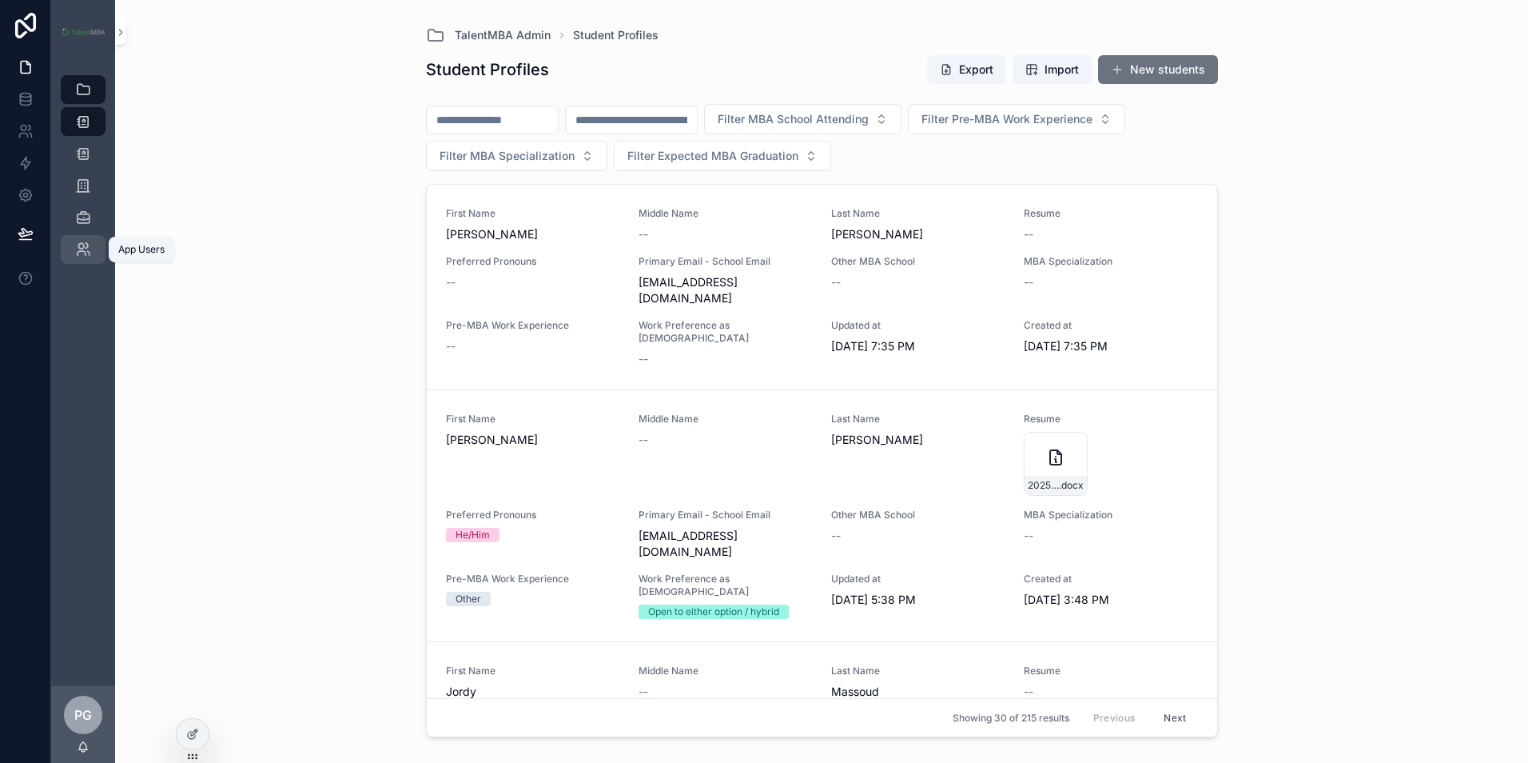
click at [97, 245] on link "App Users" at bounding box center [83, 249] width 45 height 29
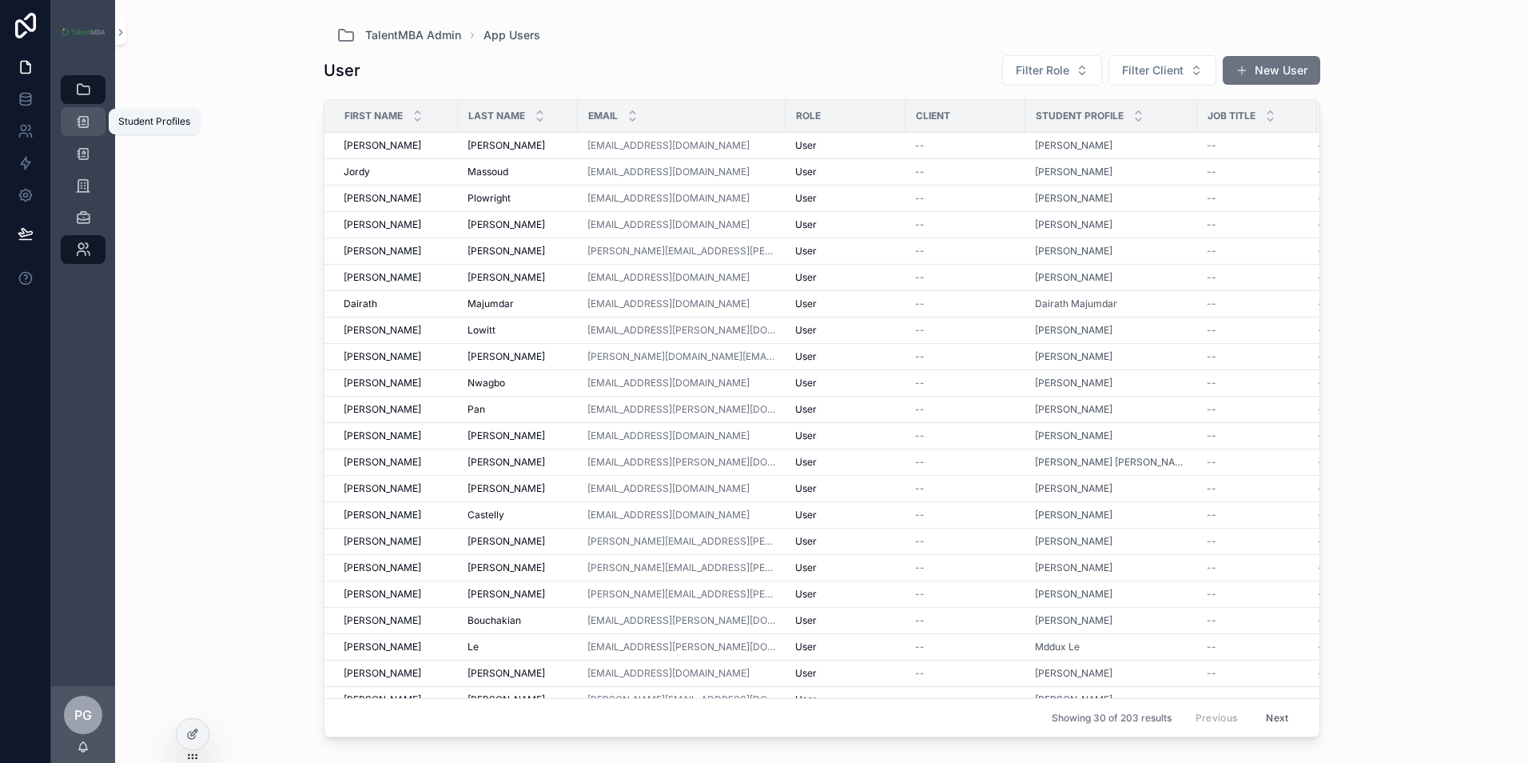
click at [90, 116] on icon "scrollable content" at bounding box center [83, 122] width 16 height 16
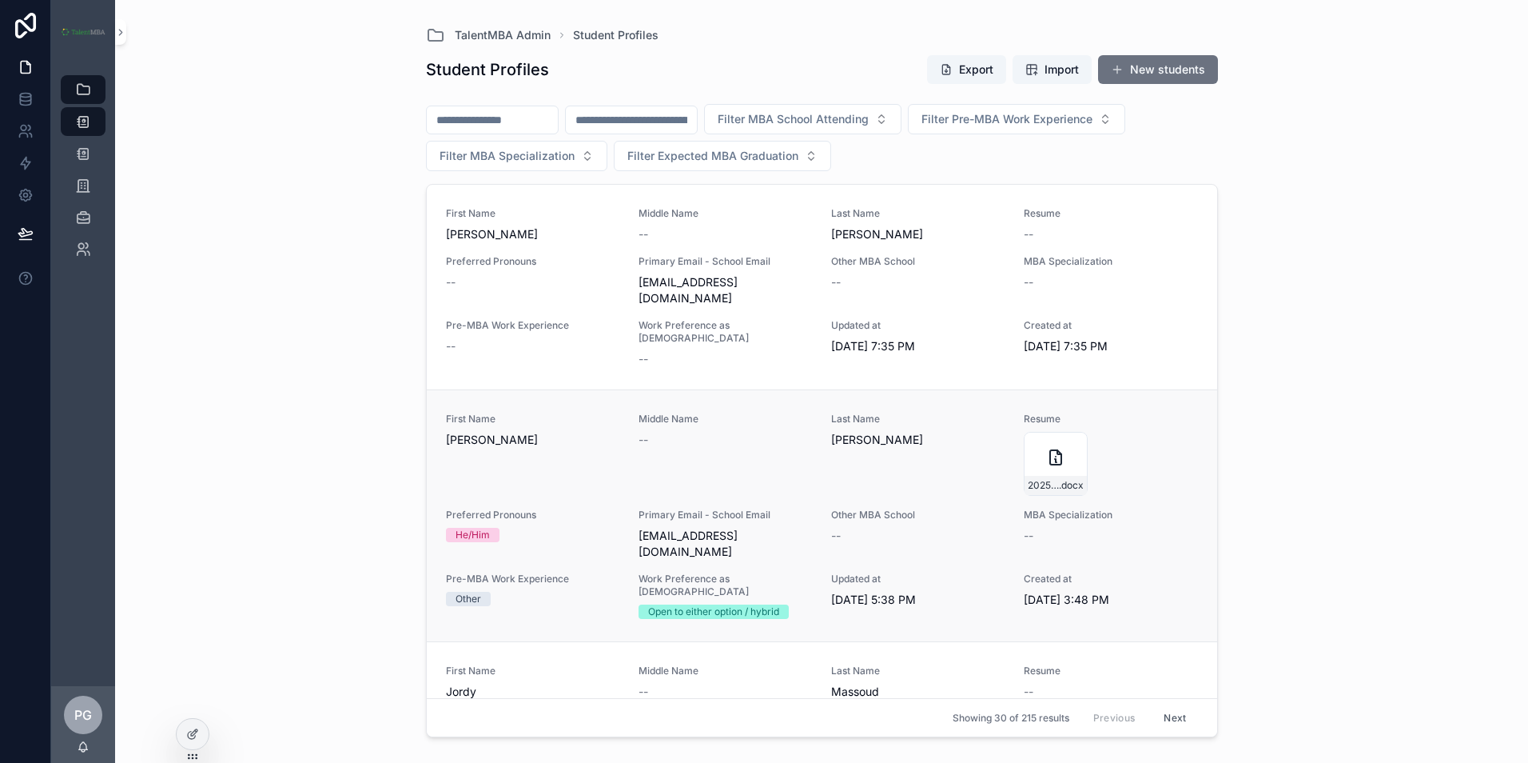
scroll to position [80, 0]
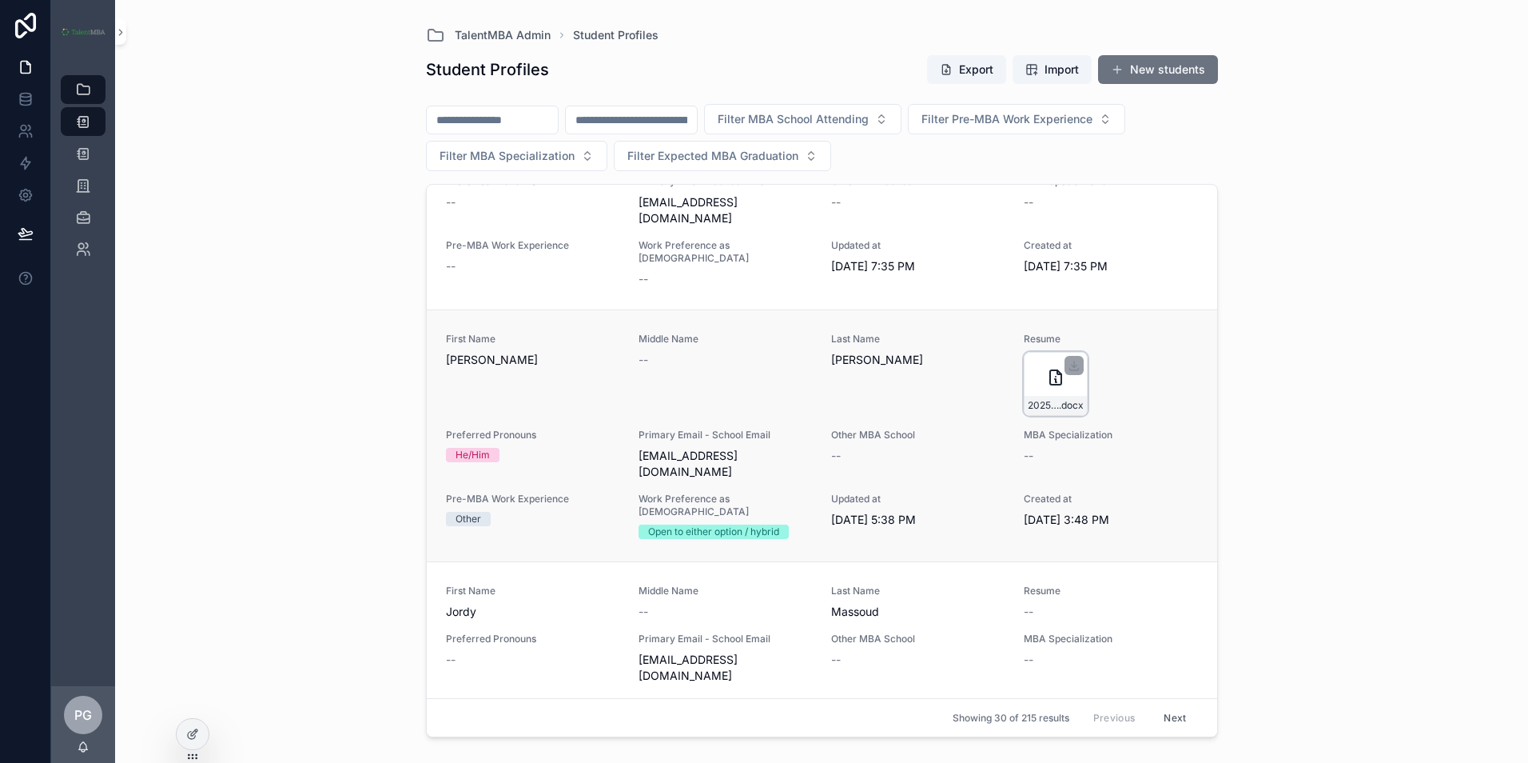
click at [1053, 360] on div "2025-[PERSON_NAME]-Resume .docx" at bounding box center [1056, 384] width 64 height 64
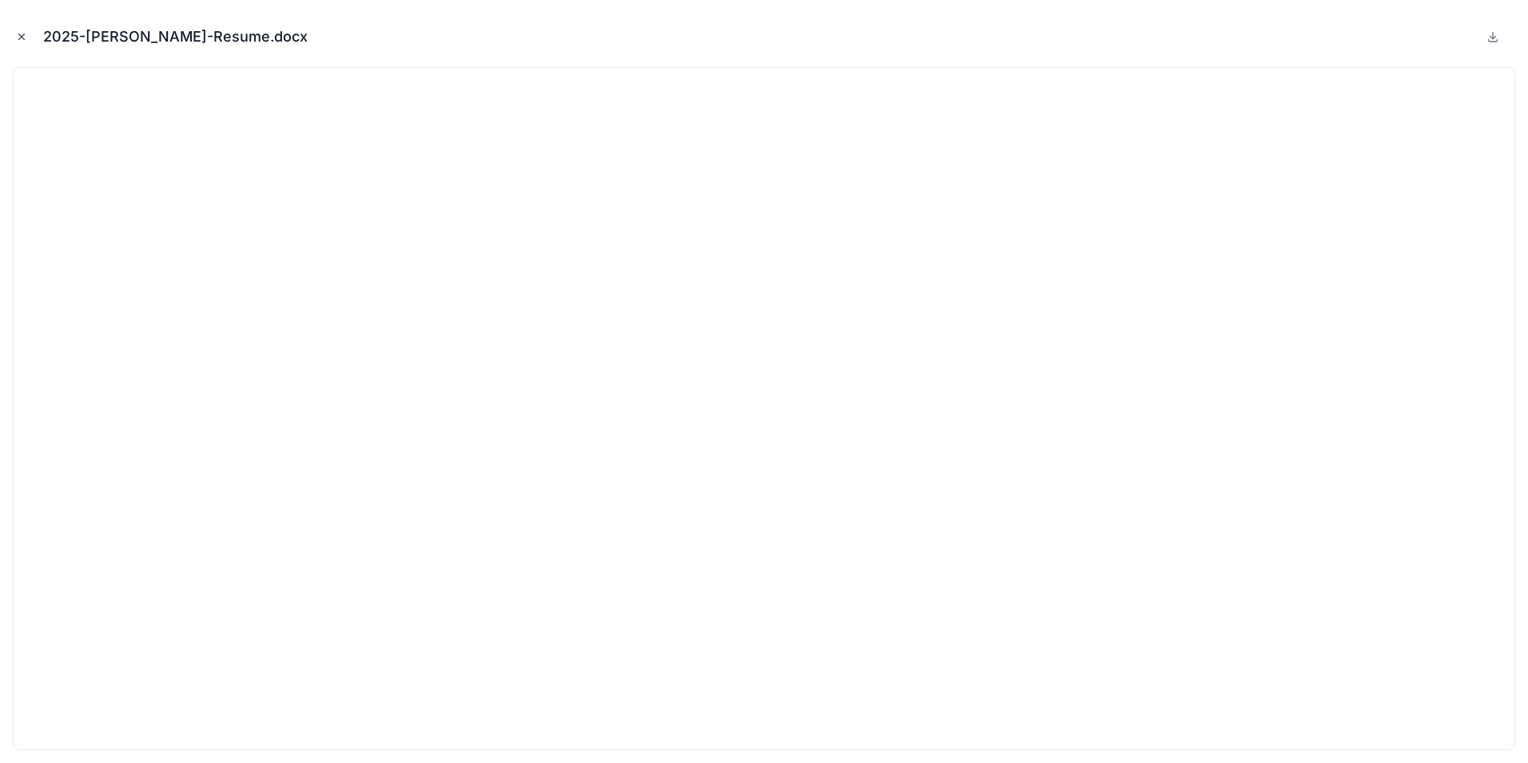
click at [18, 34] on icon "Close modal" at bounding box center [21, 36] width 11 height 11
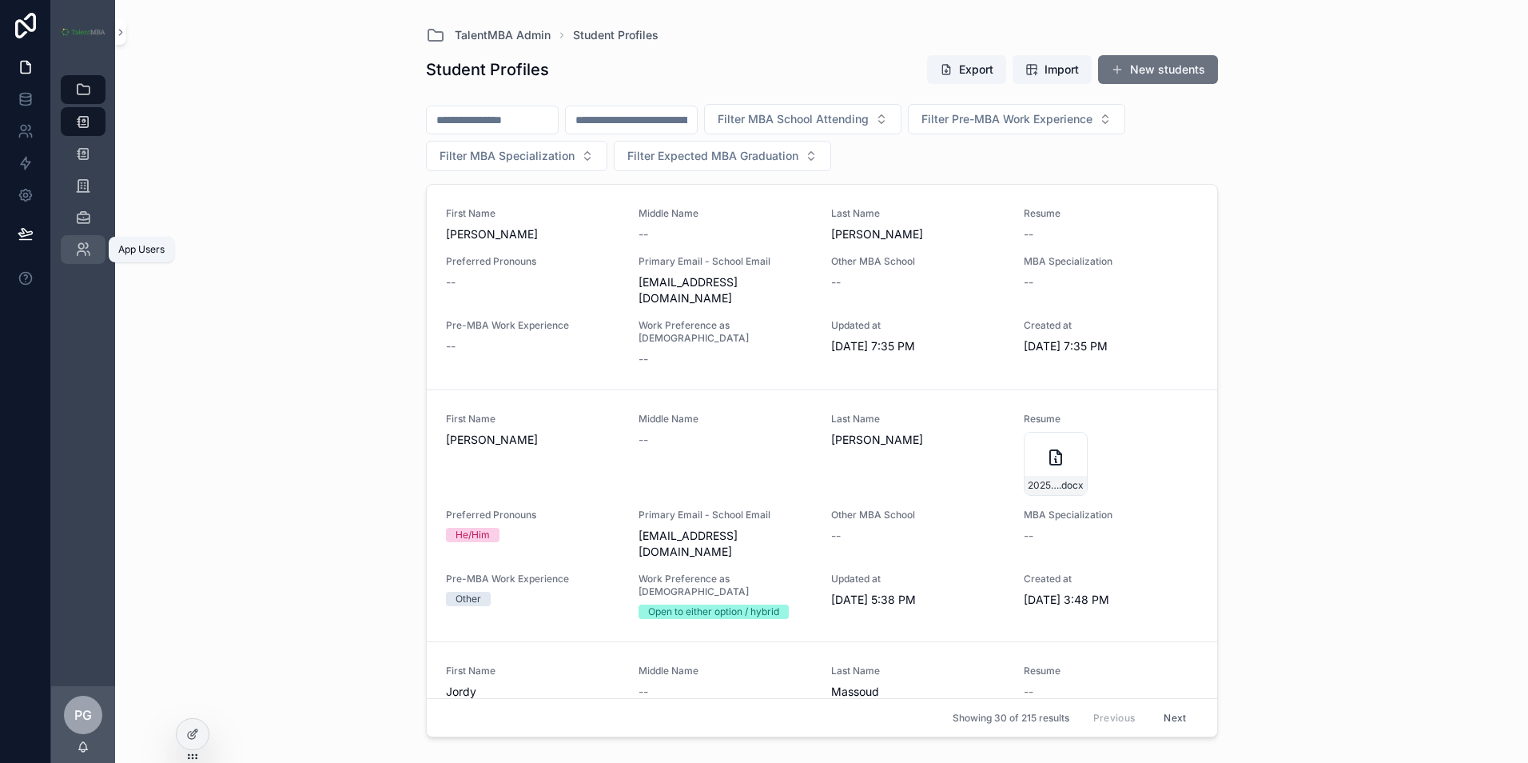
click at [92, 250] on div "App Users" at bounding box center [83, 250] width 26 height 26
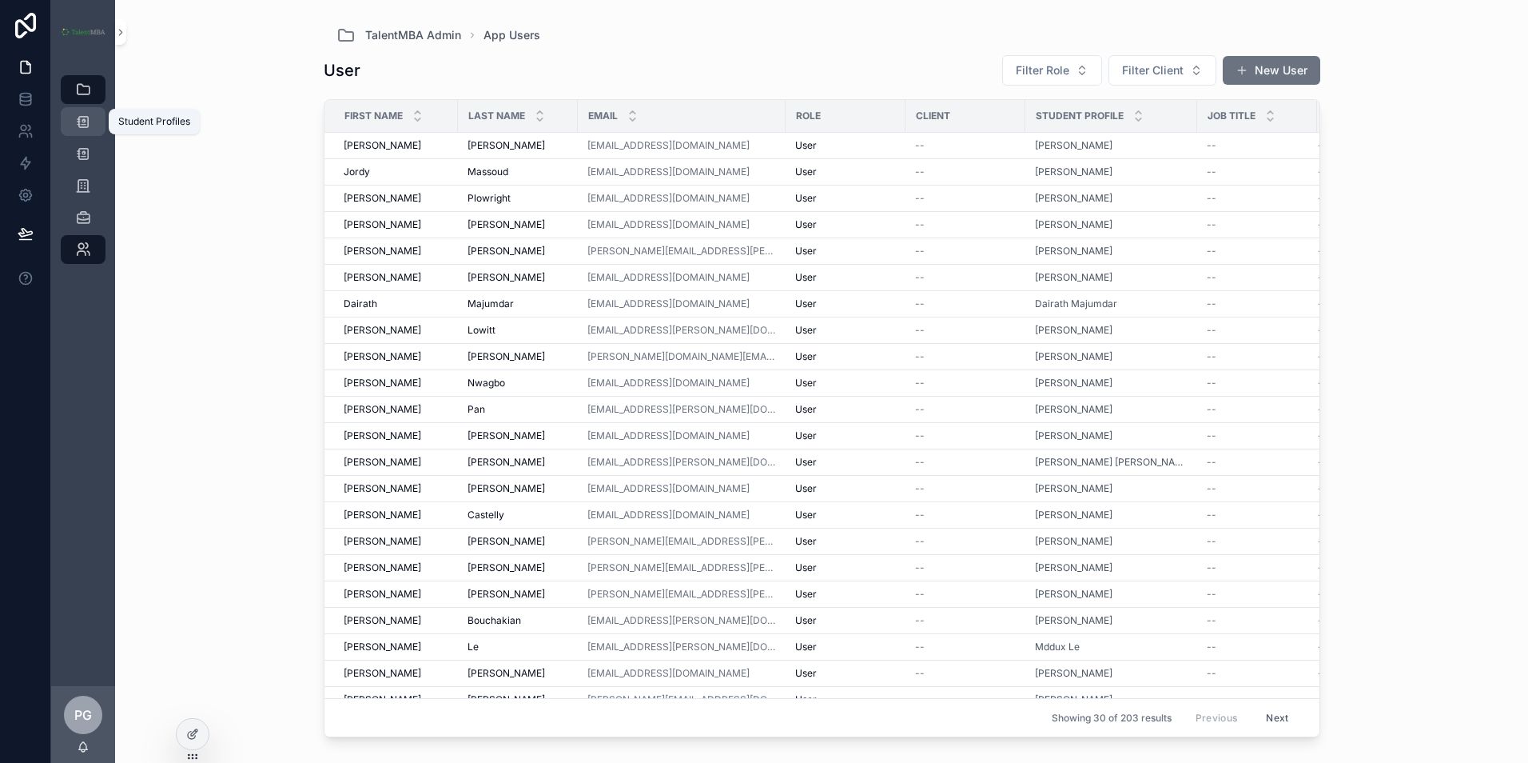
click at [87, 124] on icon "scrollable content" at bounding box center [83, 122] width 16 height 16
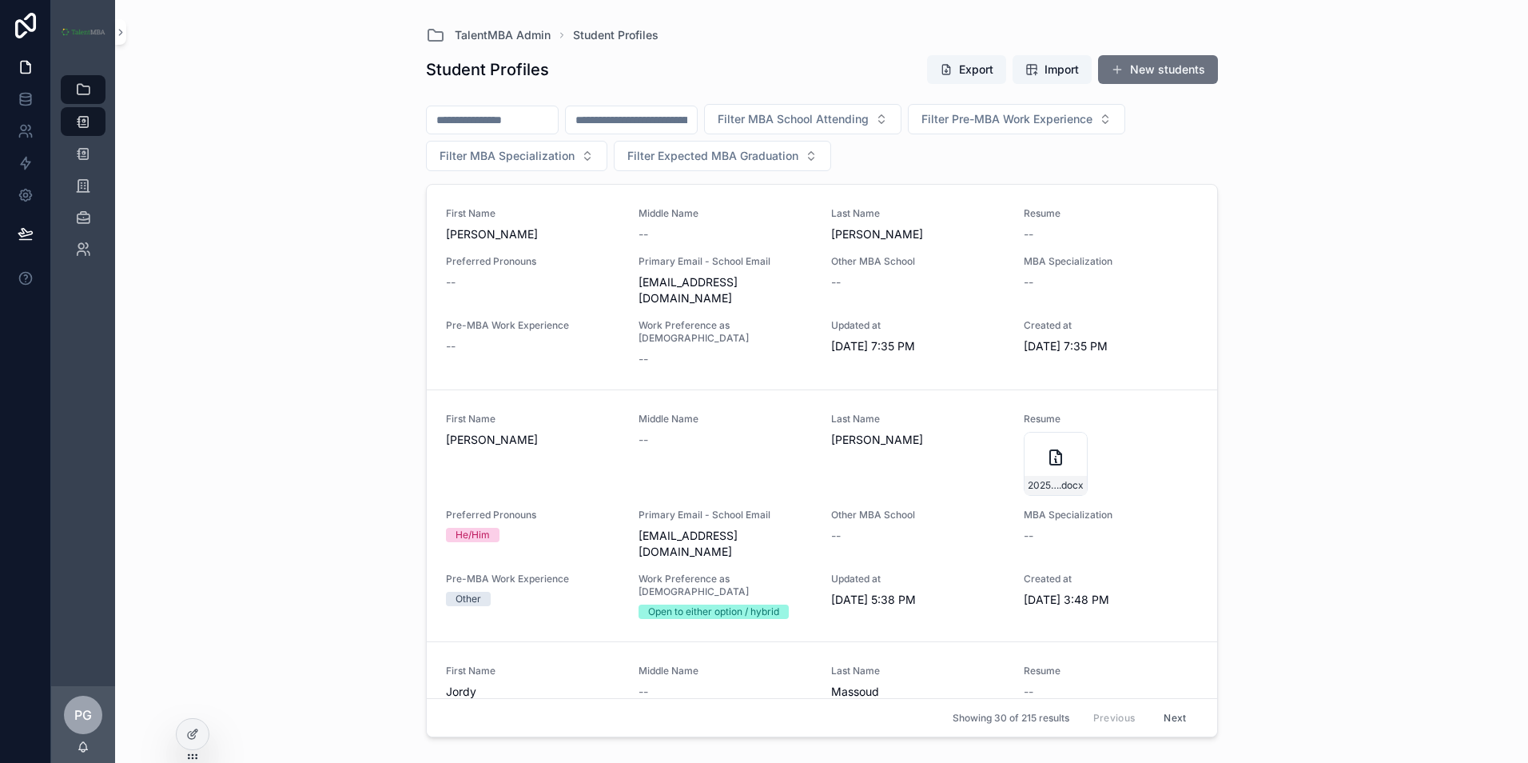
click at [540, 120] on input "scrollable content" at bounding box center [492, 120] width 131 height 22
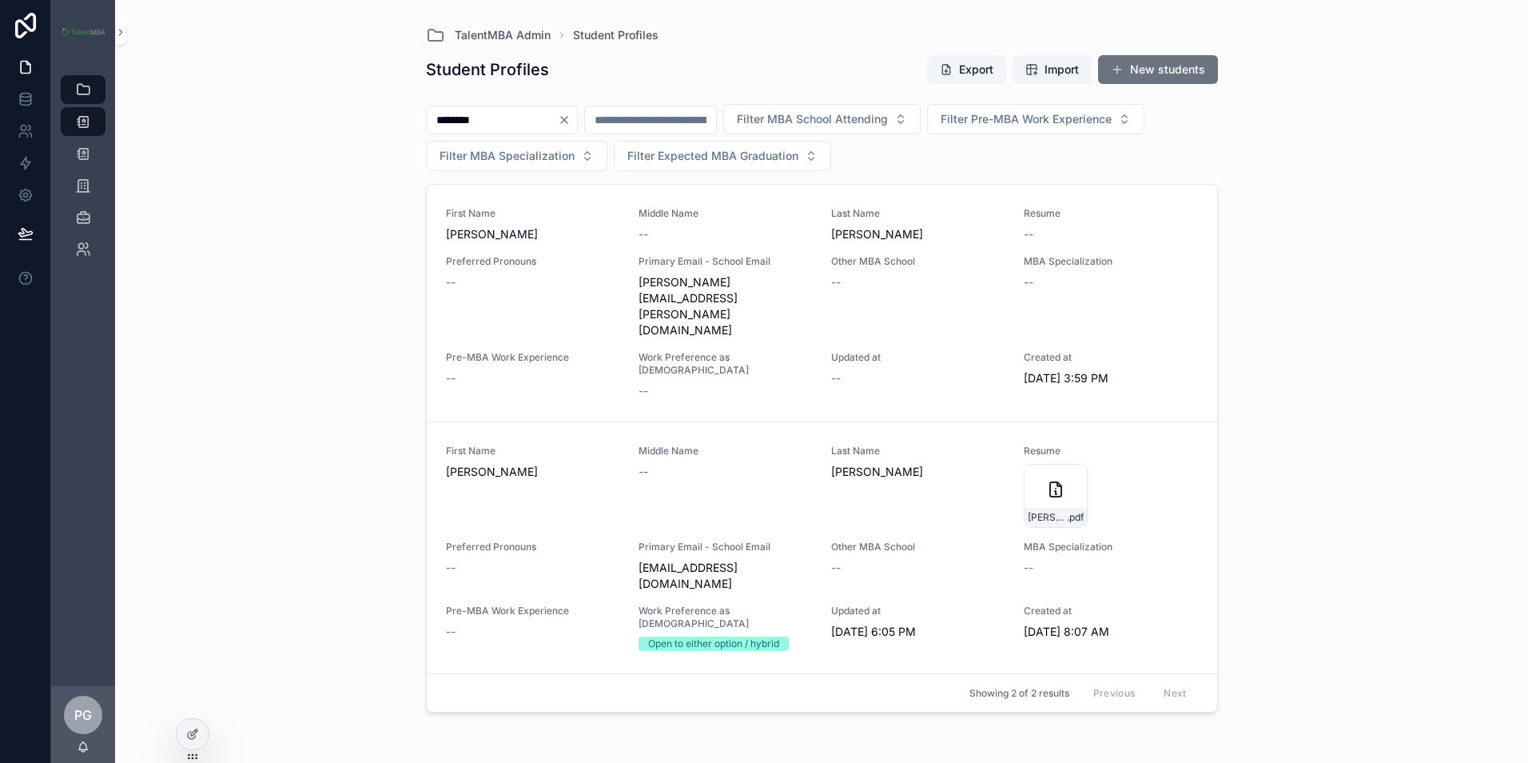
drag, startPoint x: 519, startPoint y: 123, endPoint x: 396, endPoint y: 133, distance: 123.5
click at [397, 133] on div "TalentMBA Admin Student Profiles Student Profiles Export Import New students **…" at bounding box center [821, 381] width 1413 height 763
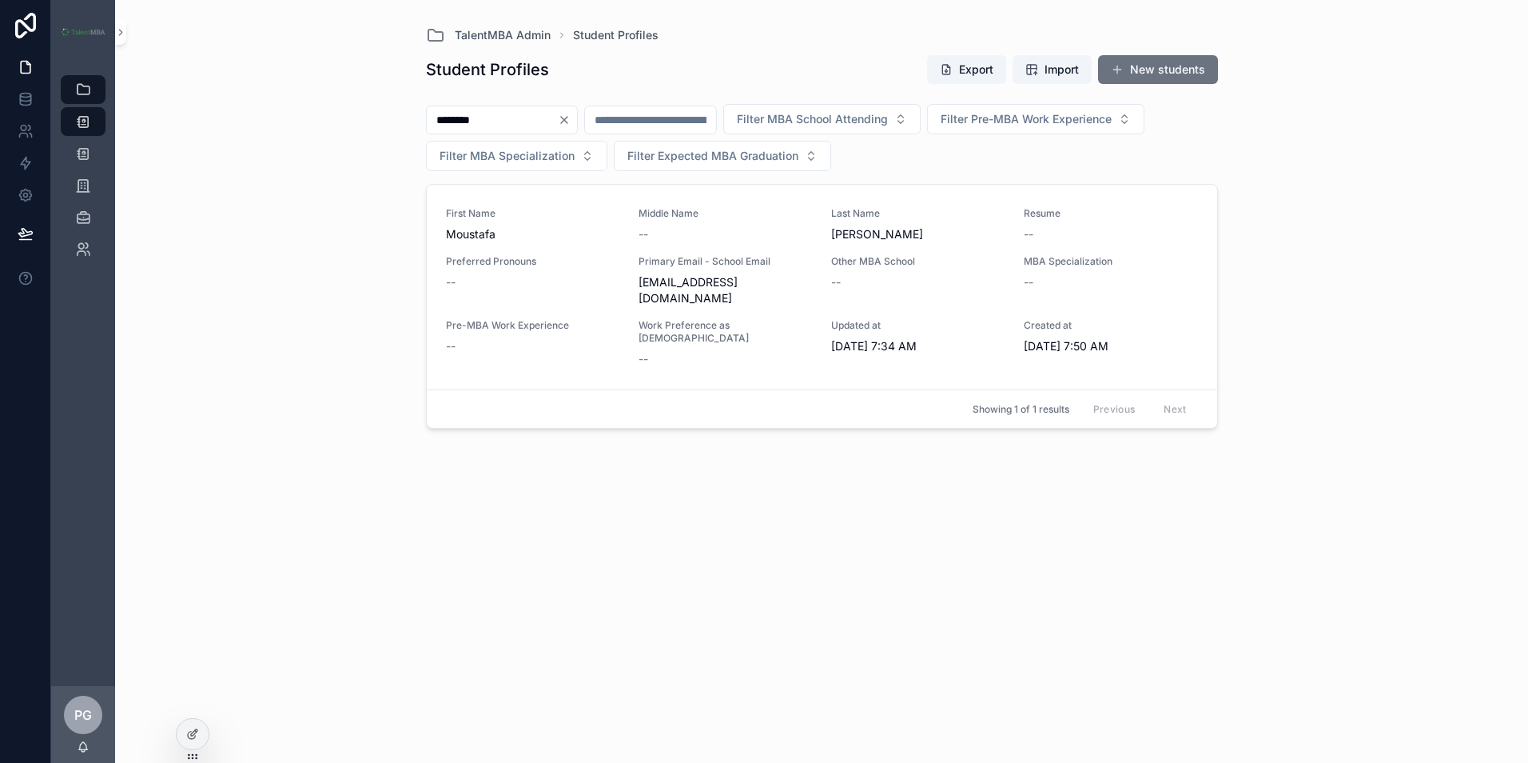
type input "********"
click at [97, 249] on link "App Users" at bounding box center [83, 249] width 45 height 29
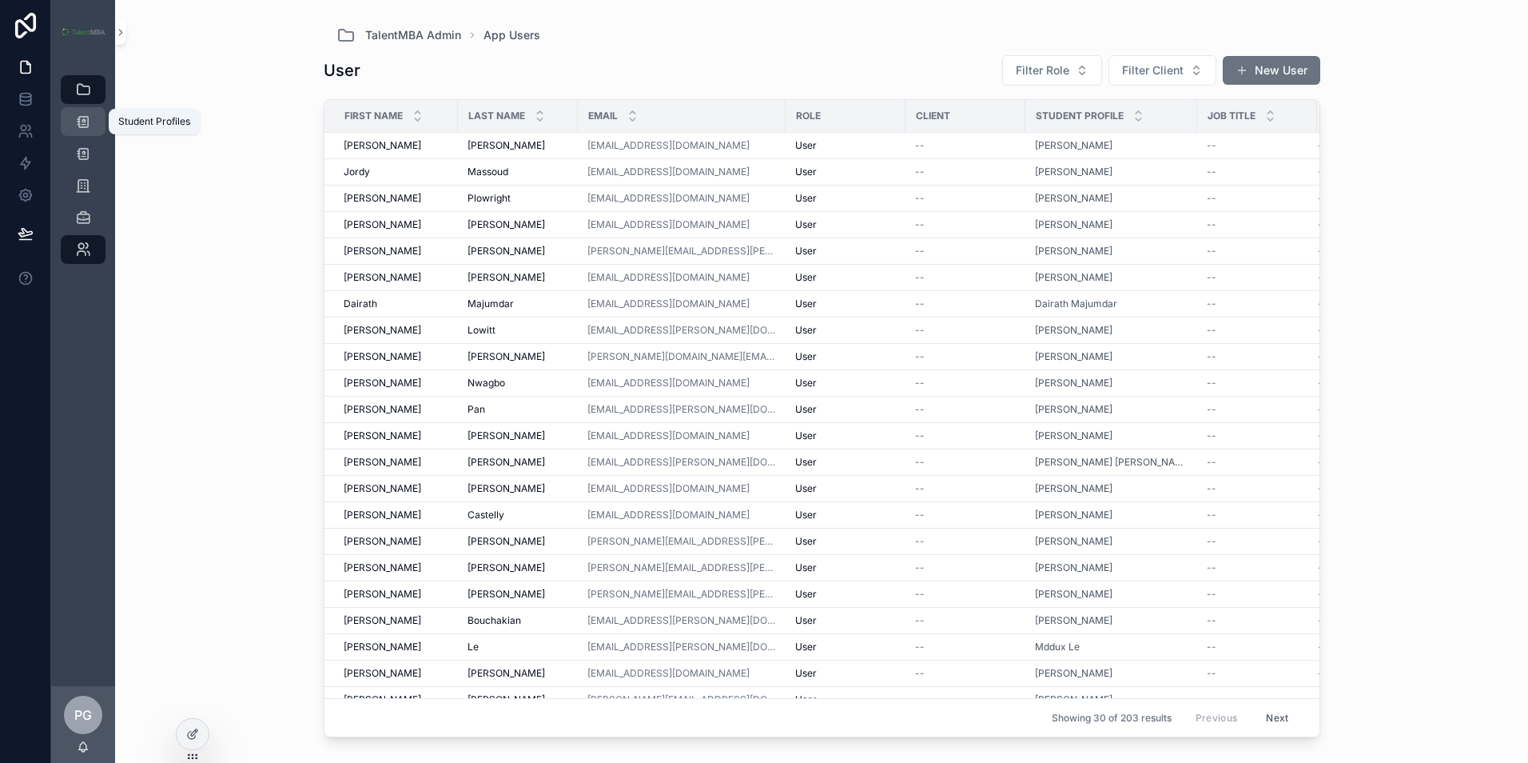
click at [85, 118] on icon "scrollable content" at bounding box center [83, 122] width 16 height 16
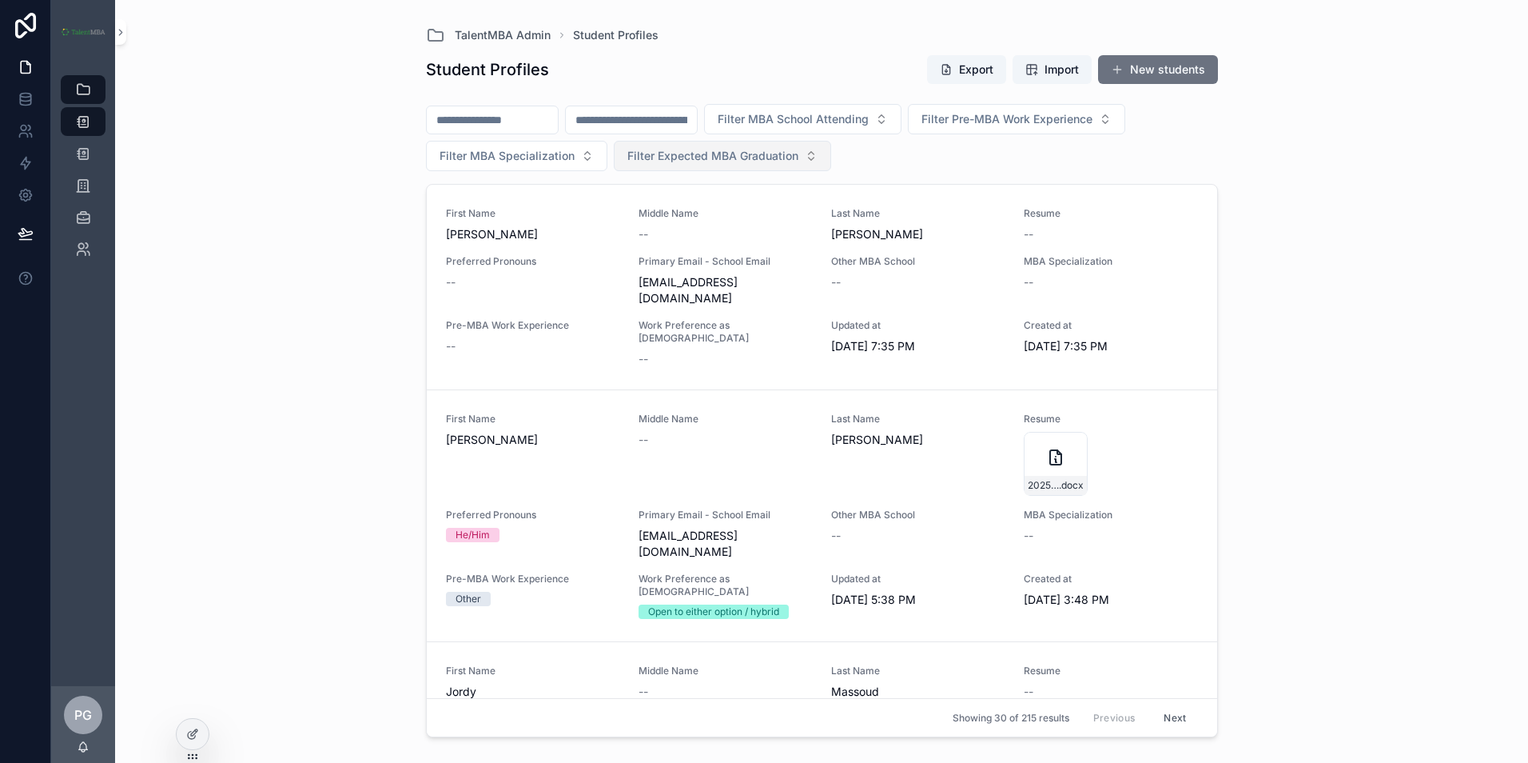
click at [744, 154] on span "Filter Expected MBA Graduation" at bounding box center [713, 156] width 171 height 16
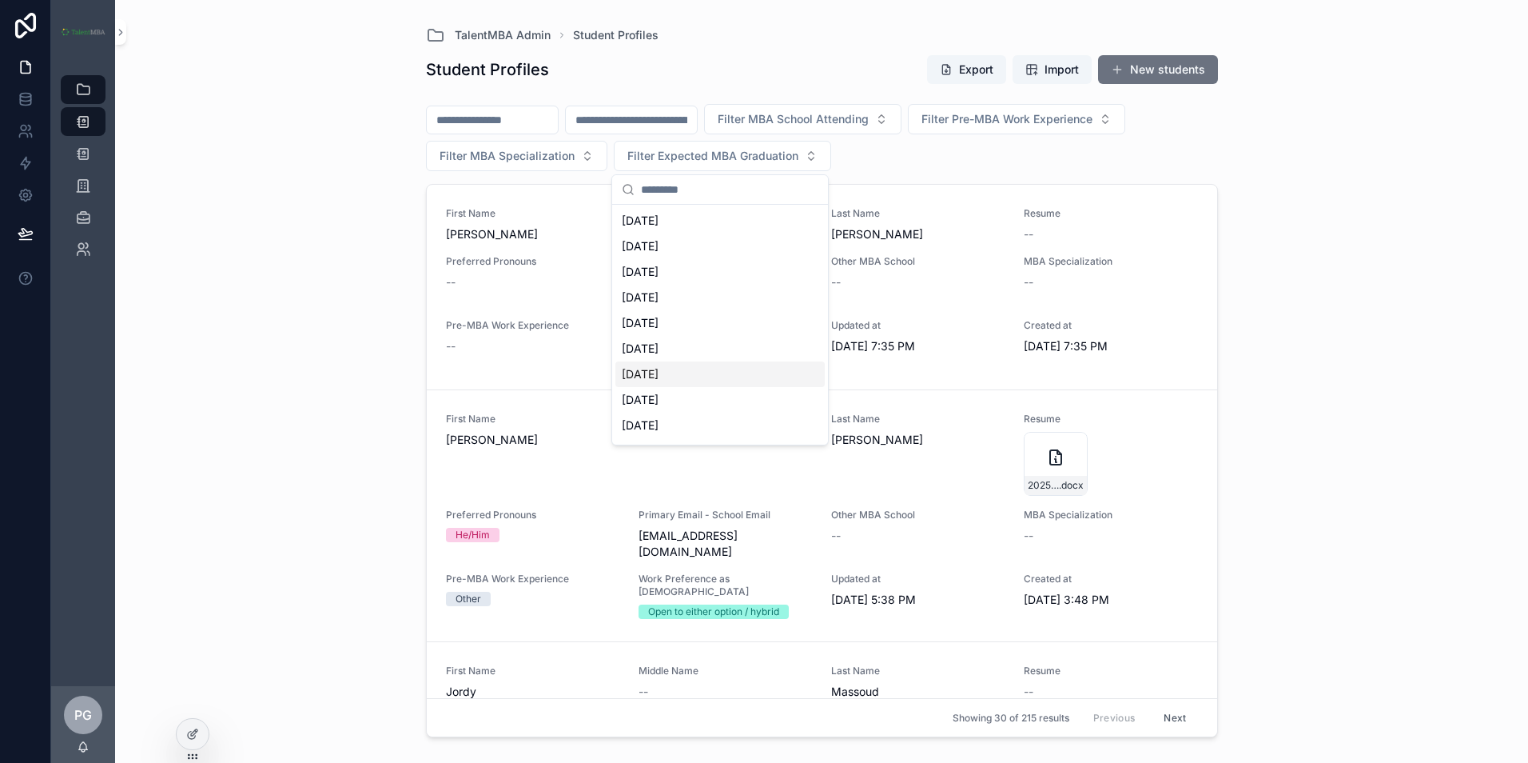
scroll to position [80, 0]
click at [753, 319] on div "[DATE]" at bounding box center [720, 320] width 209 height 26
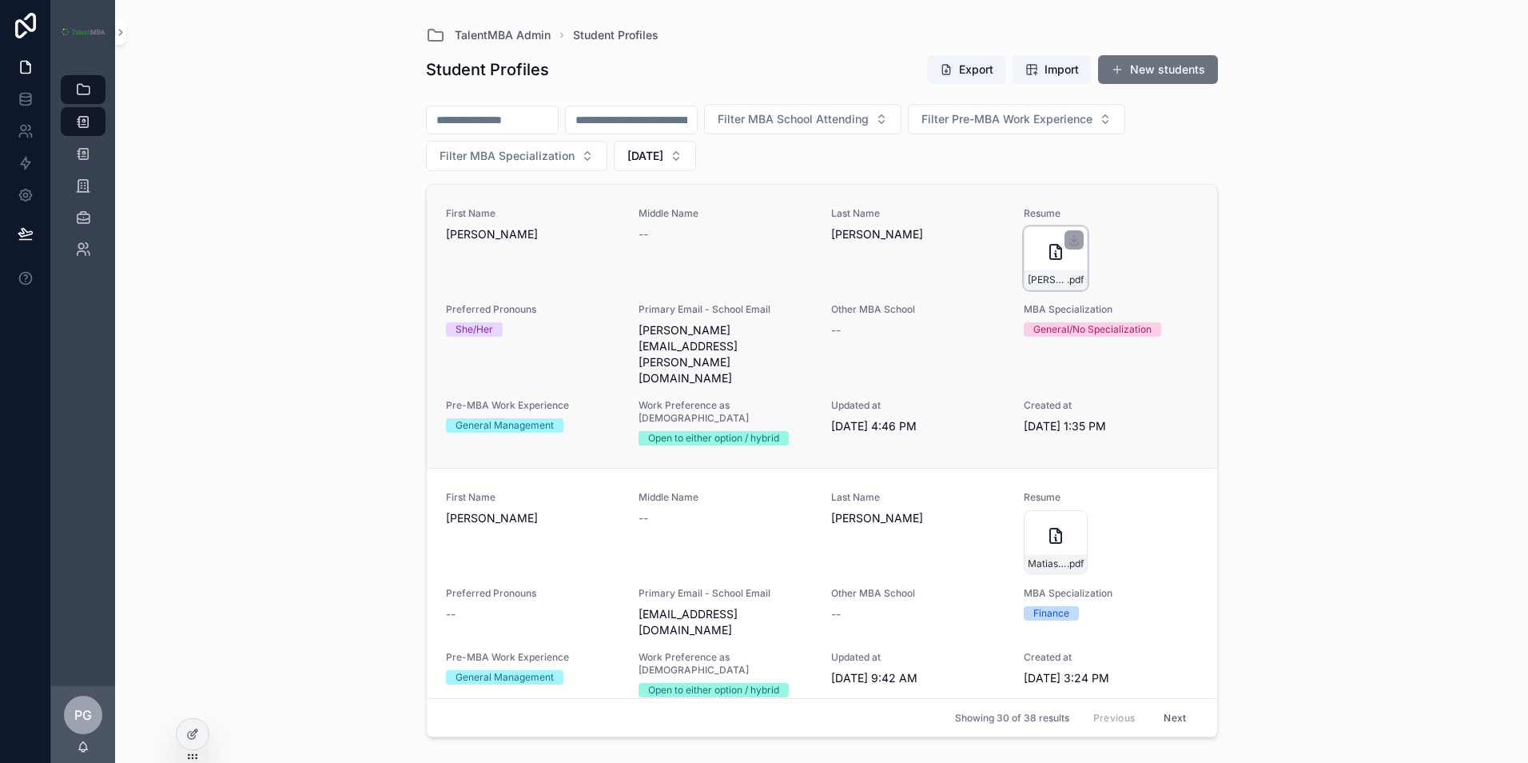
click at [1050, 259] on icon "scrollable content" at bounding box center [1055, 252] width 11 height 14
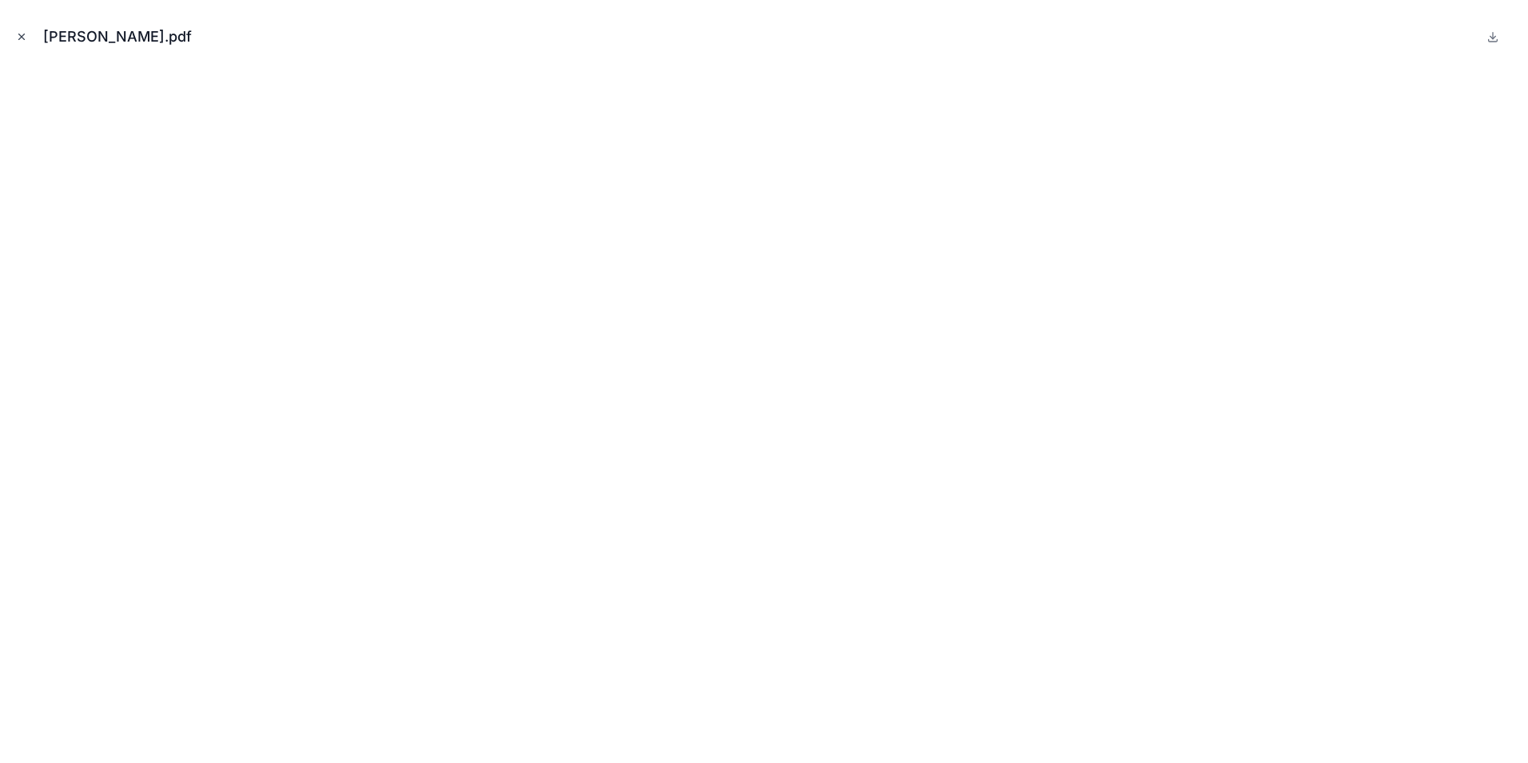
click at [22, 38] on icon "Close modal" at bounding box center [21, 36] width 11 height 11
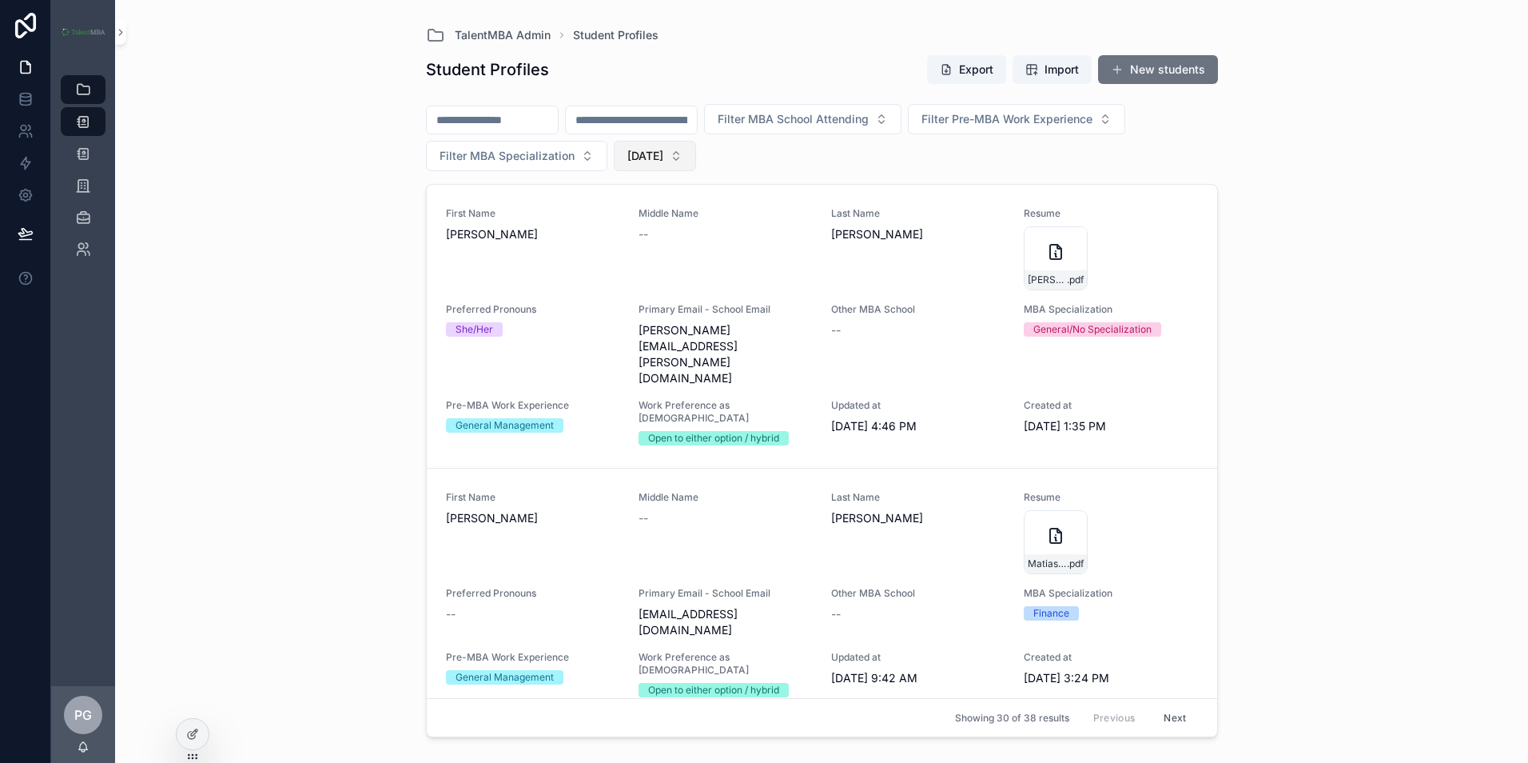
click at [689, 161] on button "[DATE]" at bounding box center [655, 156] width 82 height 30
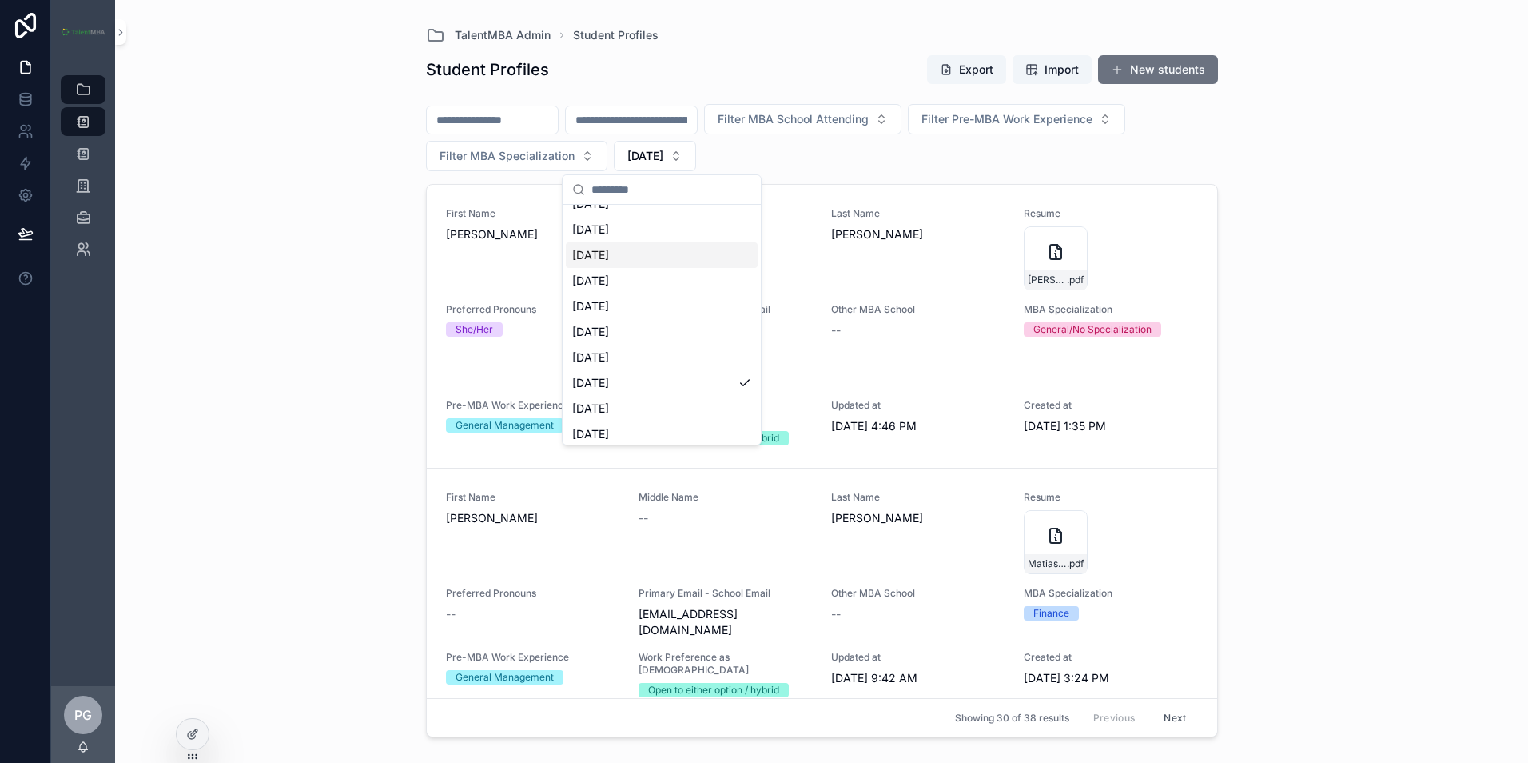
scroll to position [160, 0]
click at [684, 345] on div "[DATE]" at bounding box center [662, 342] width 192 height 26
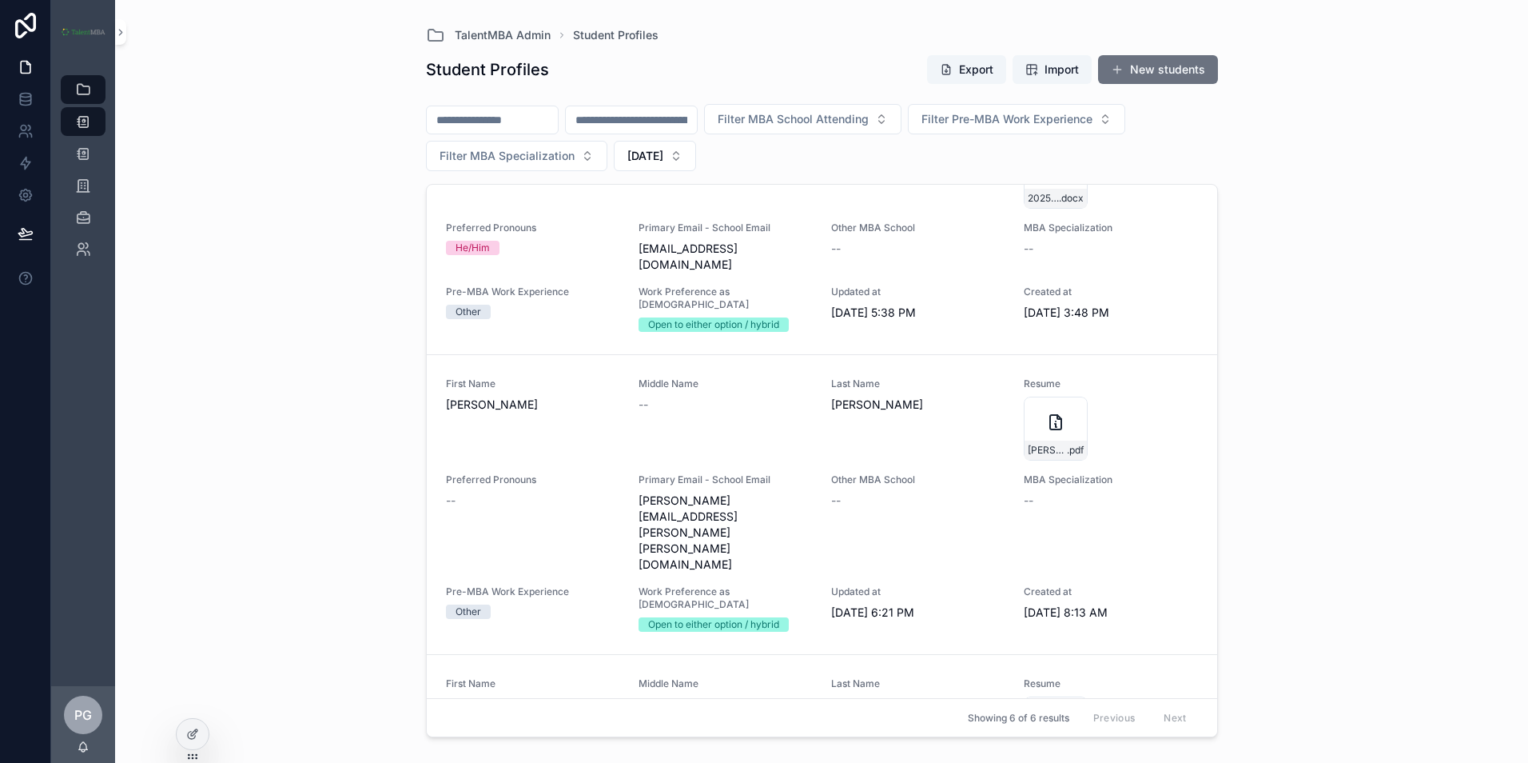
scroll to position [90, 0]
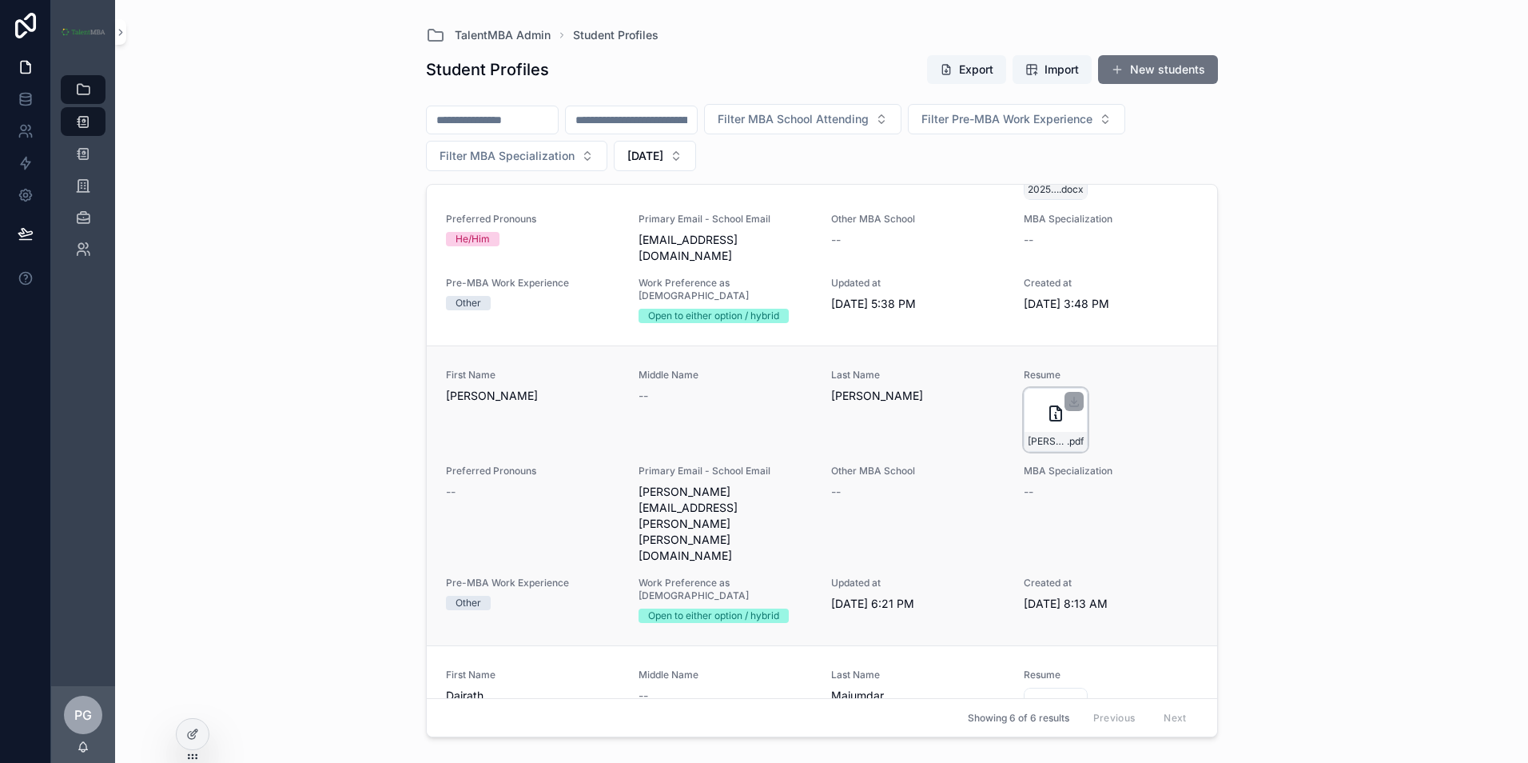
click at [1050, 406] on icon "scrollable content" at bounding box center [1055, 413] width 11 height 14
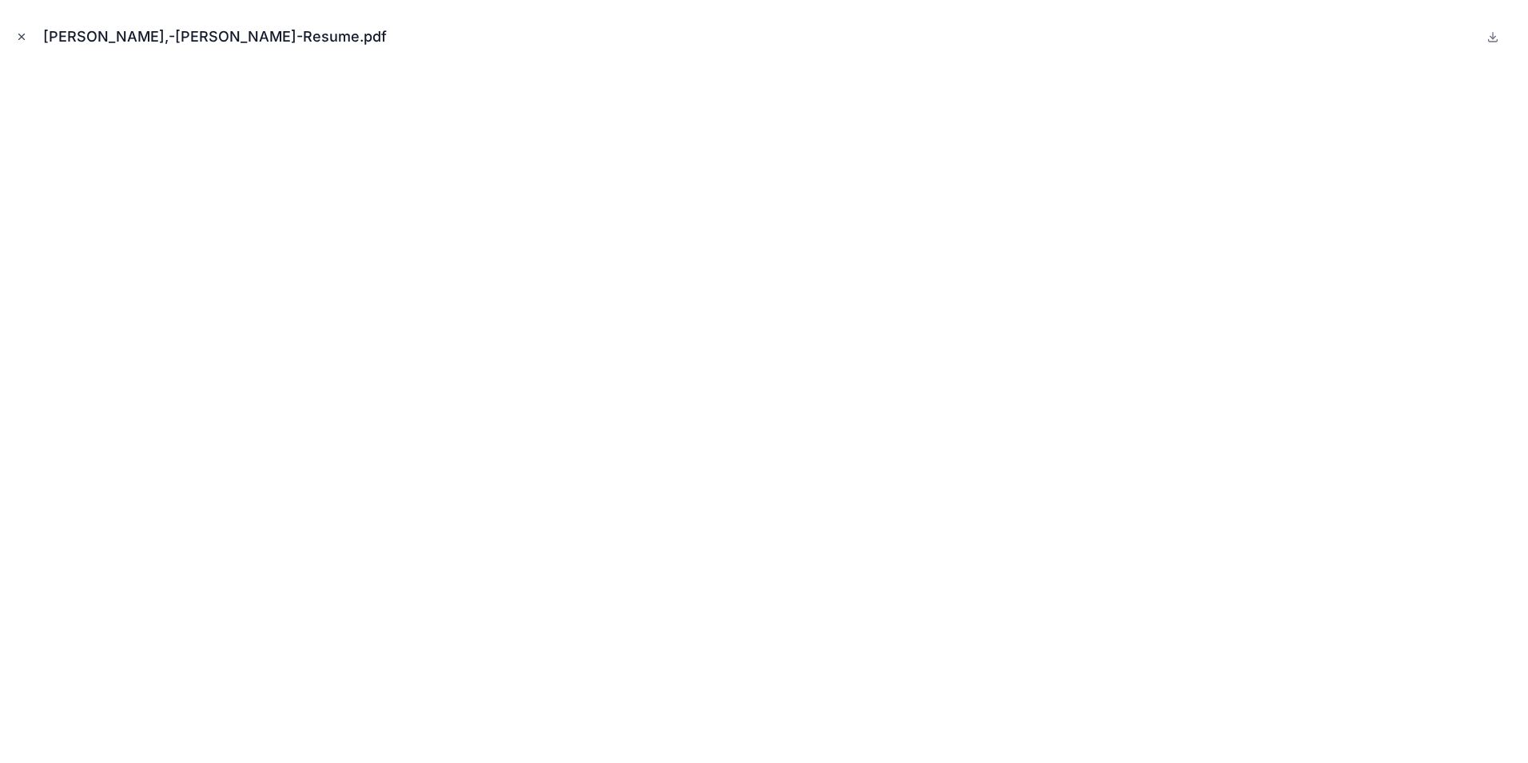
click at [26, 38] on icon "Close modal" at bounding box center [21, 36] width 11 height 11
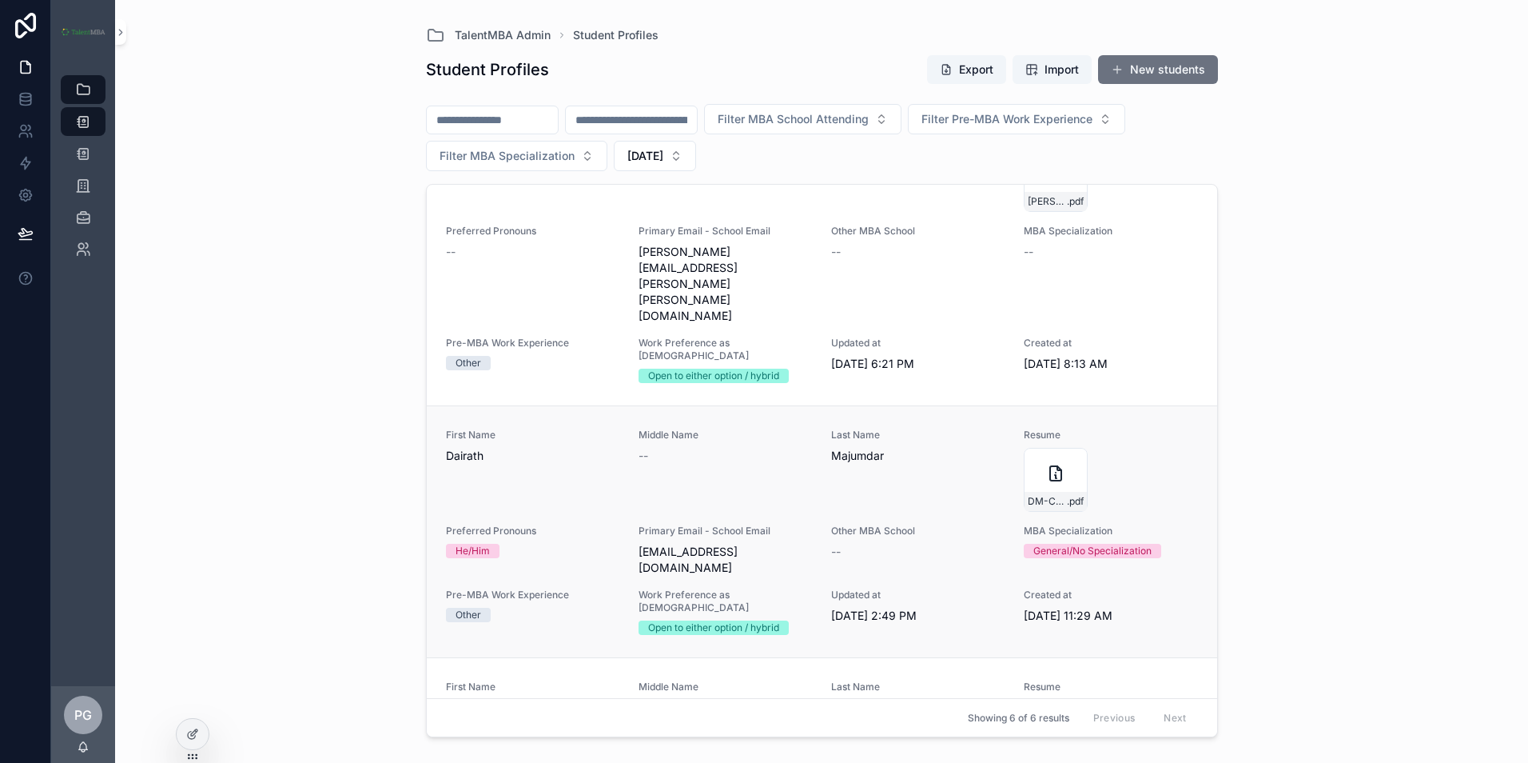
scroll to position [490, 0]
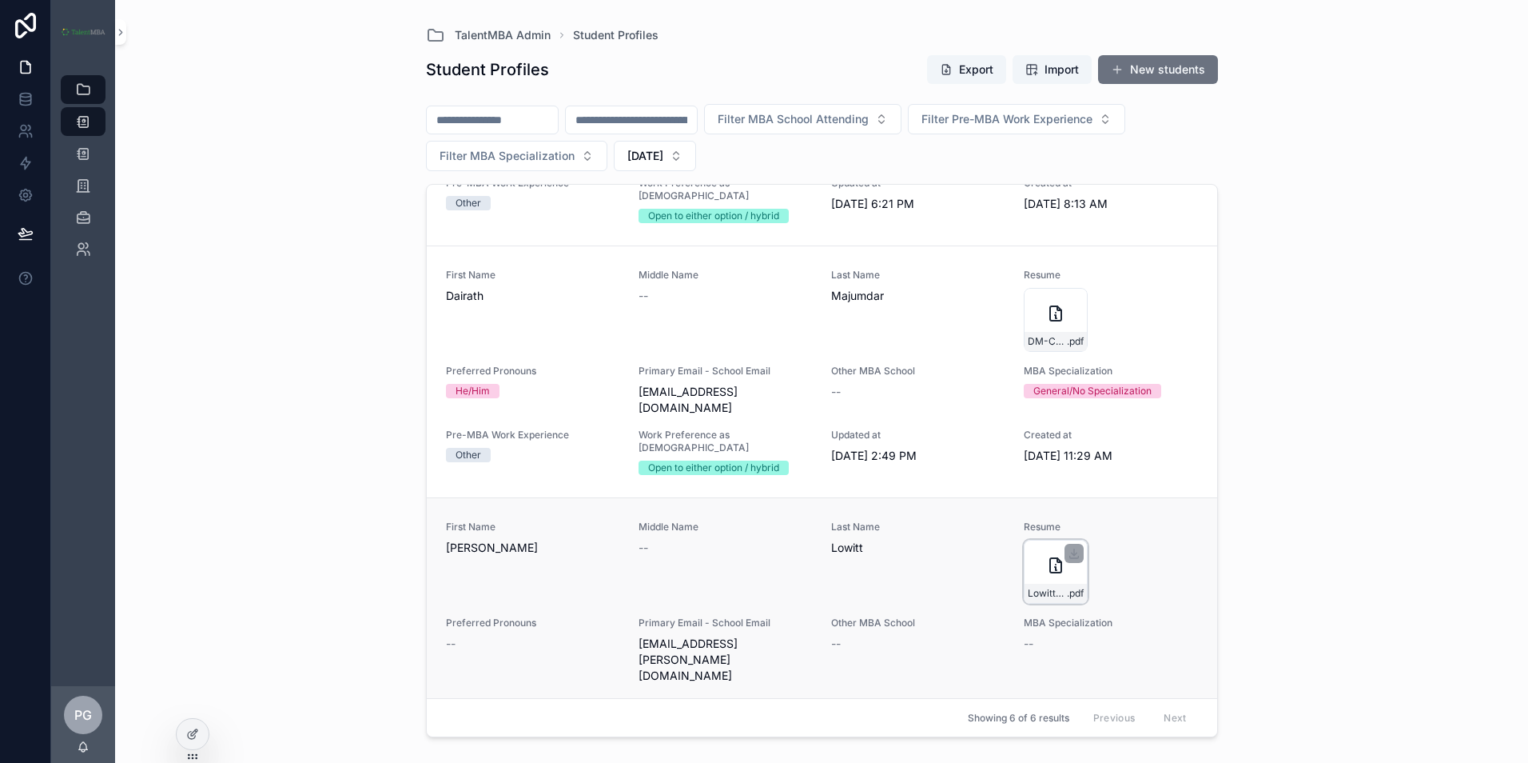
click at [1052, 558] on icon "scrollable content" at bounding box center [1055, 565] width 11 height 14
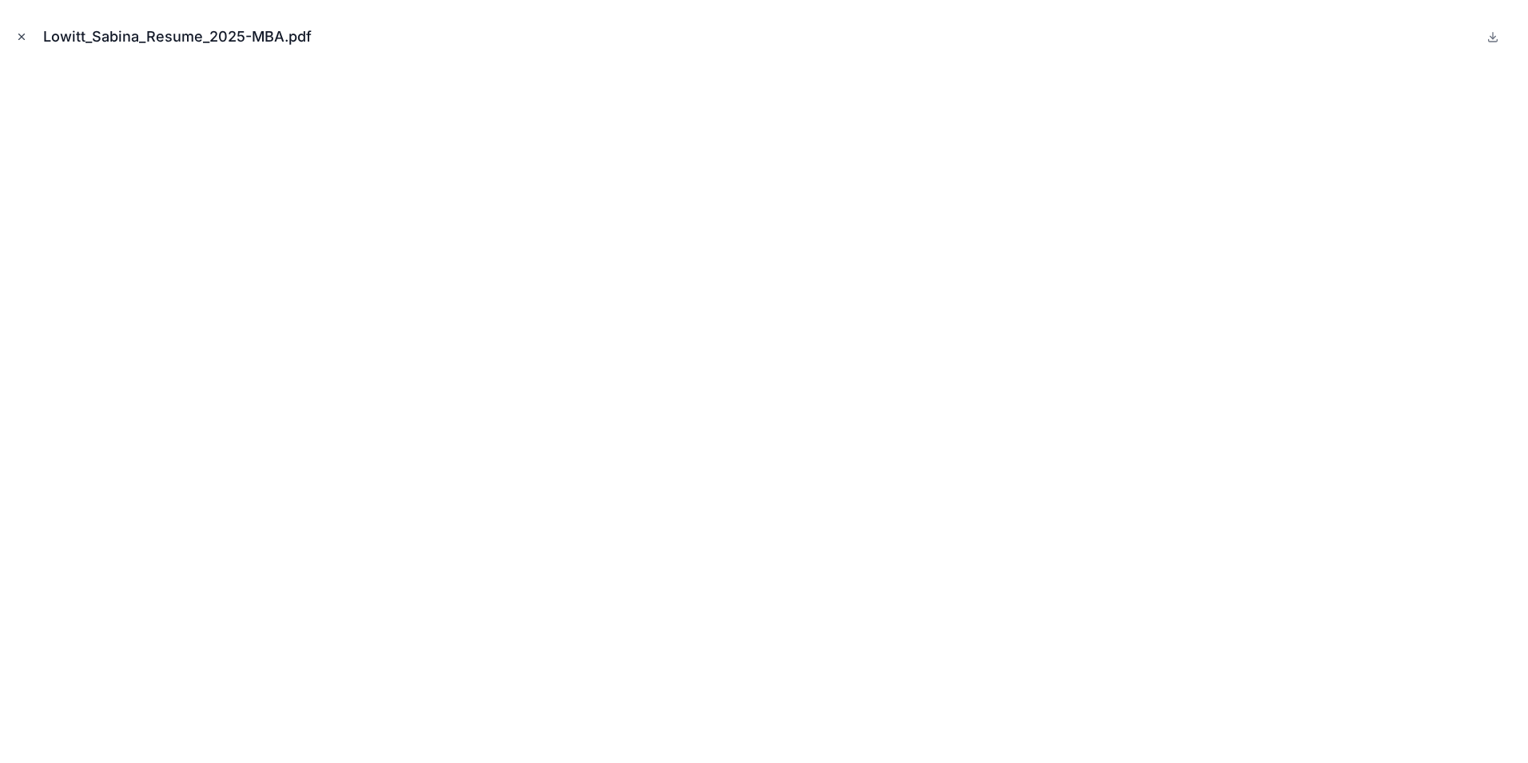
click at [18, 35] on icon "Close modal" at bounding box center [21, 36] width 11 height 11
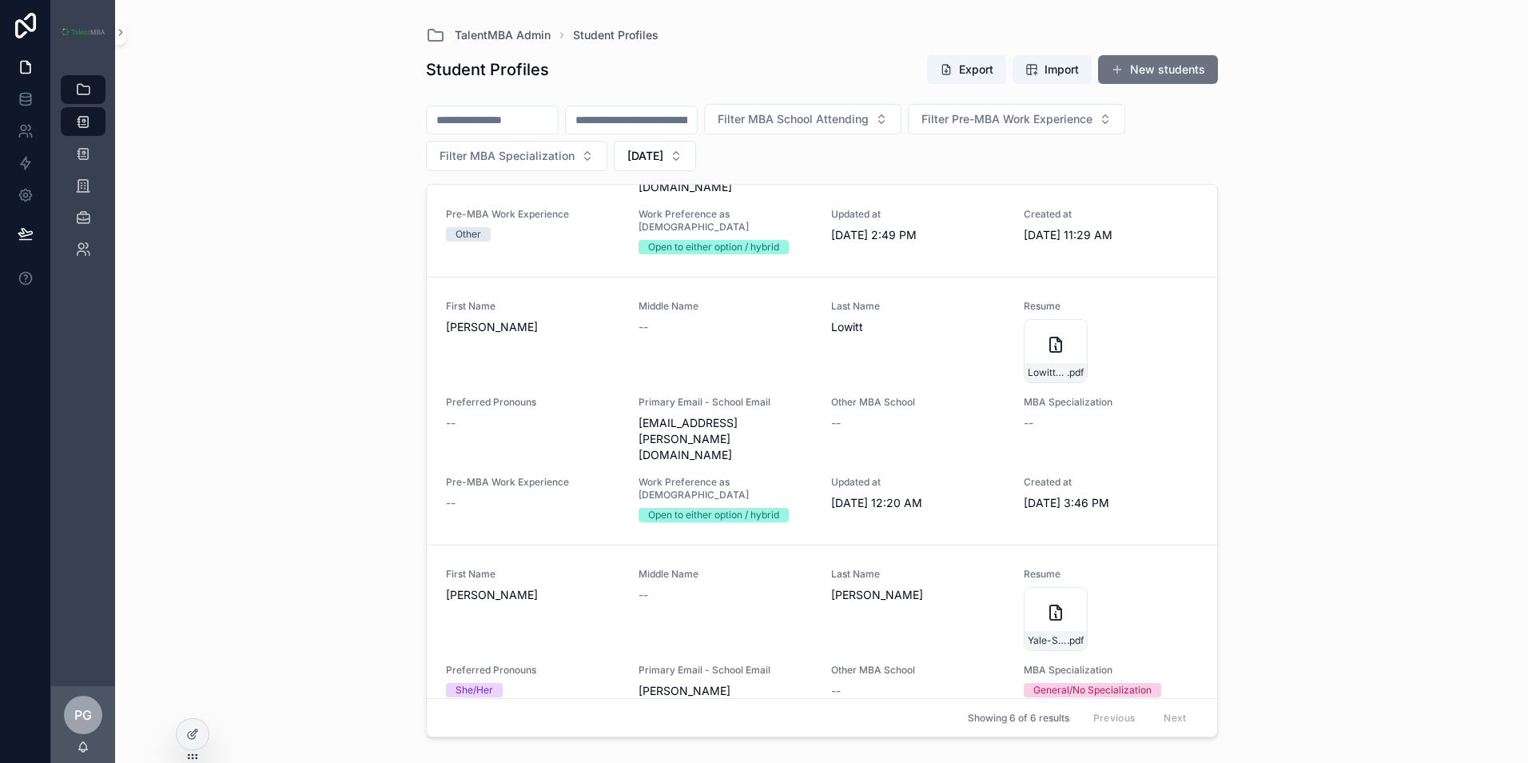
scroll to position [546, 0]
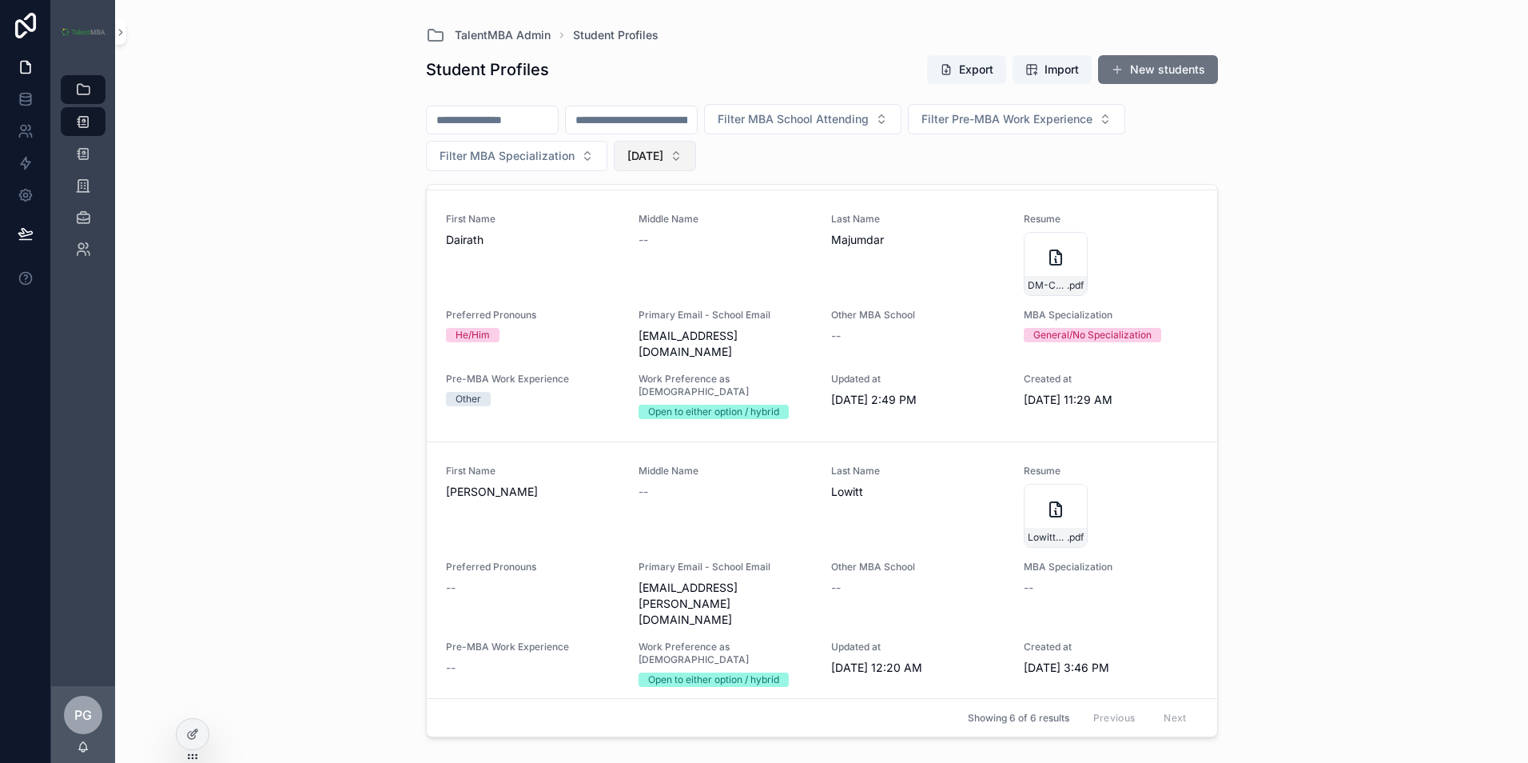
click at [661, 153] on span "[DATE]" at bounding box center [646, 156] width 36 height 16
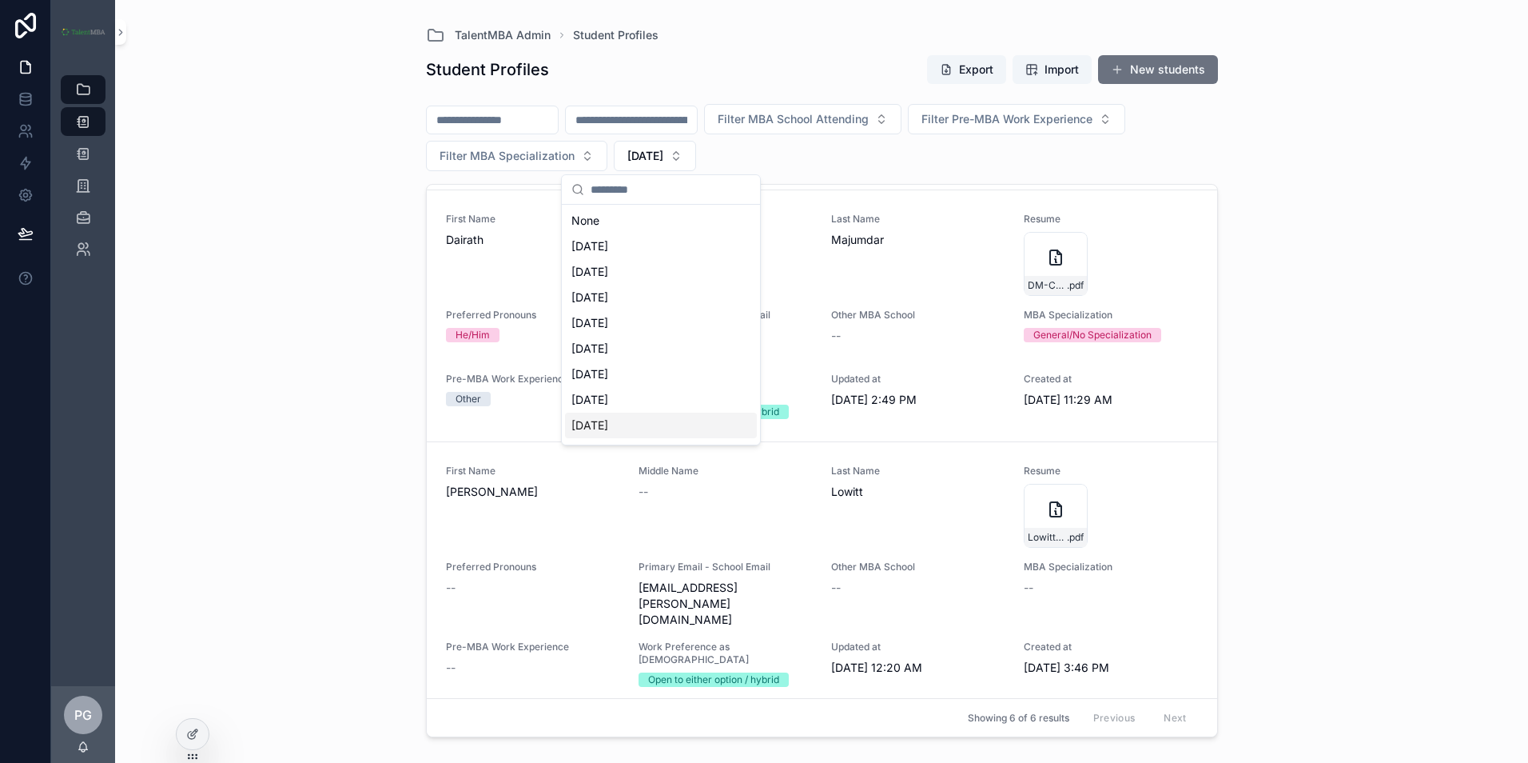
click at [643, 423] on div "[DATE]" at bounding box center [661, 426] width 192 height 26
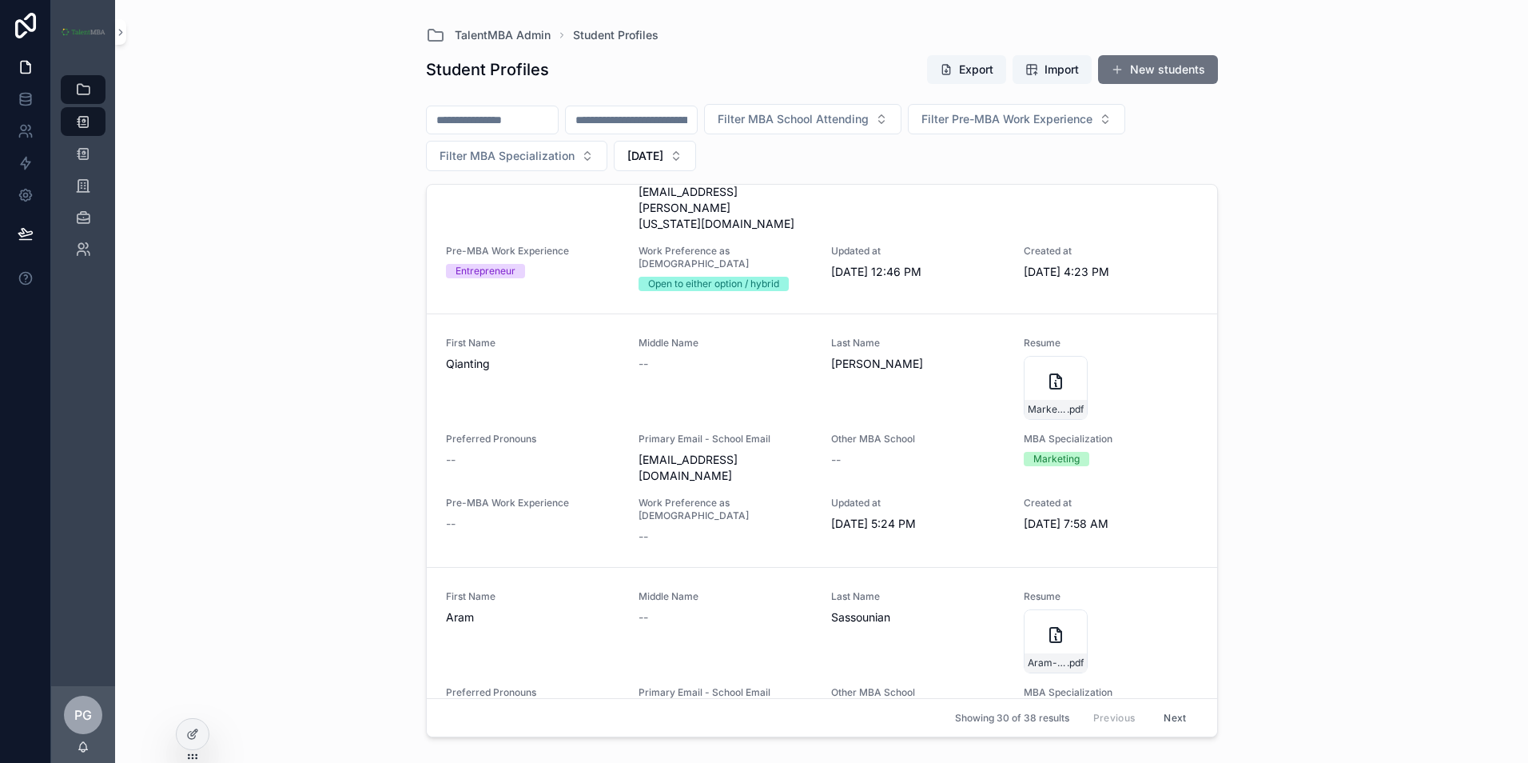
scroll to position [2478, 0]
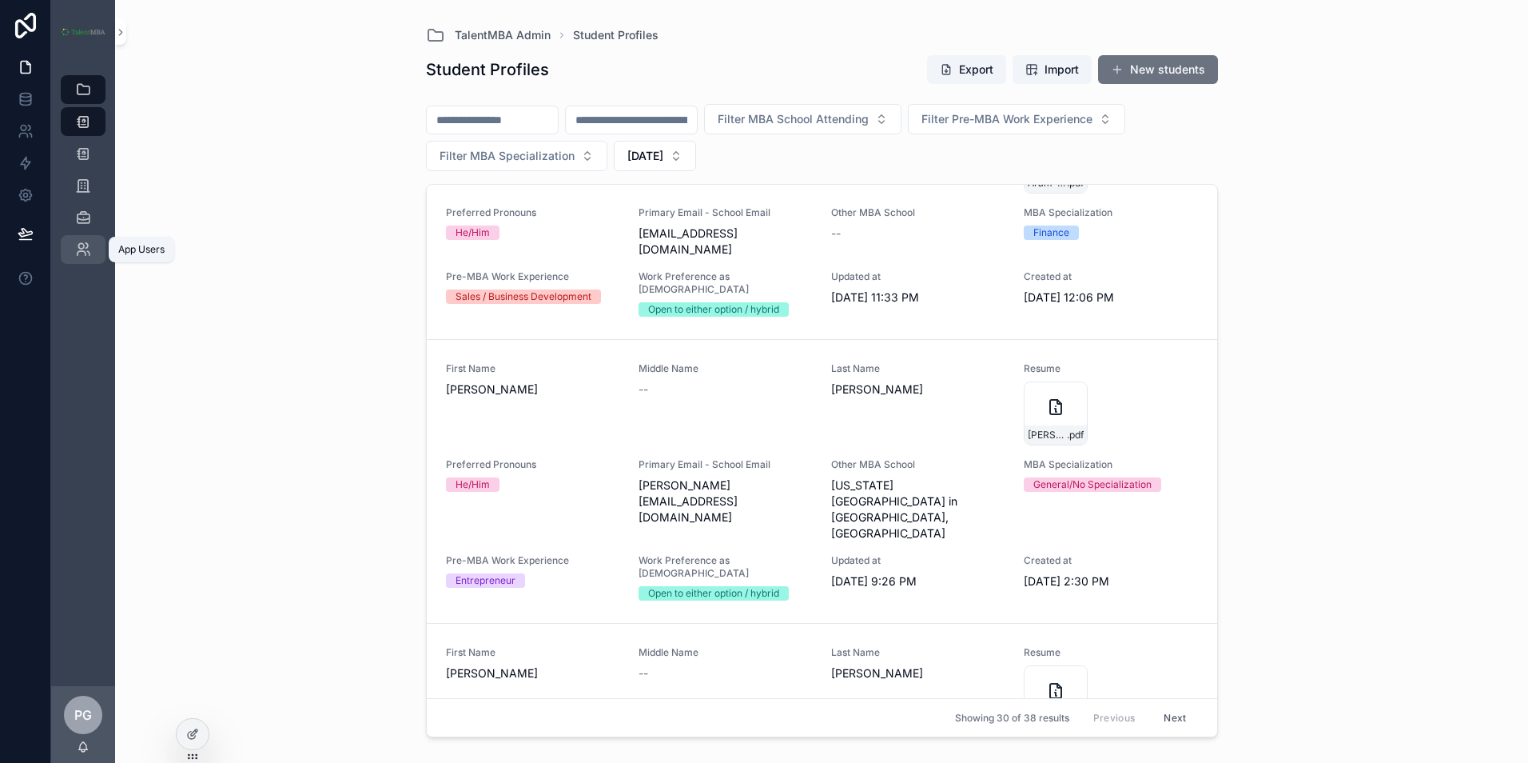
click at [94, 242] on div "App Users" at bounding box center [83, 250] width 26 height 26
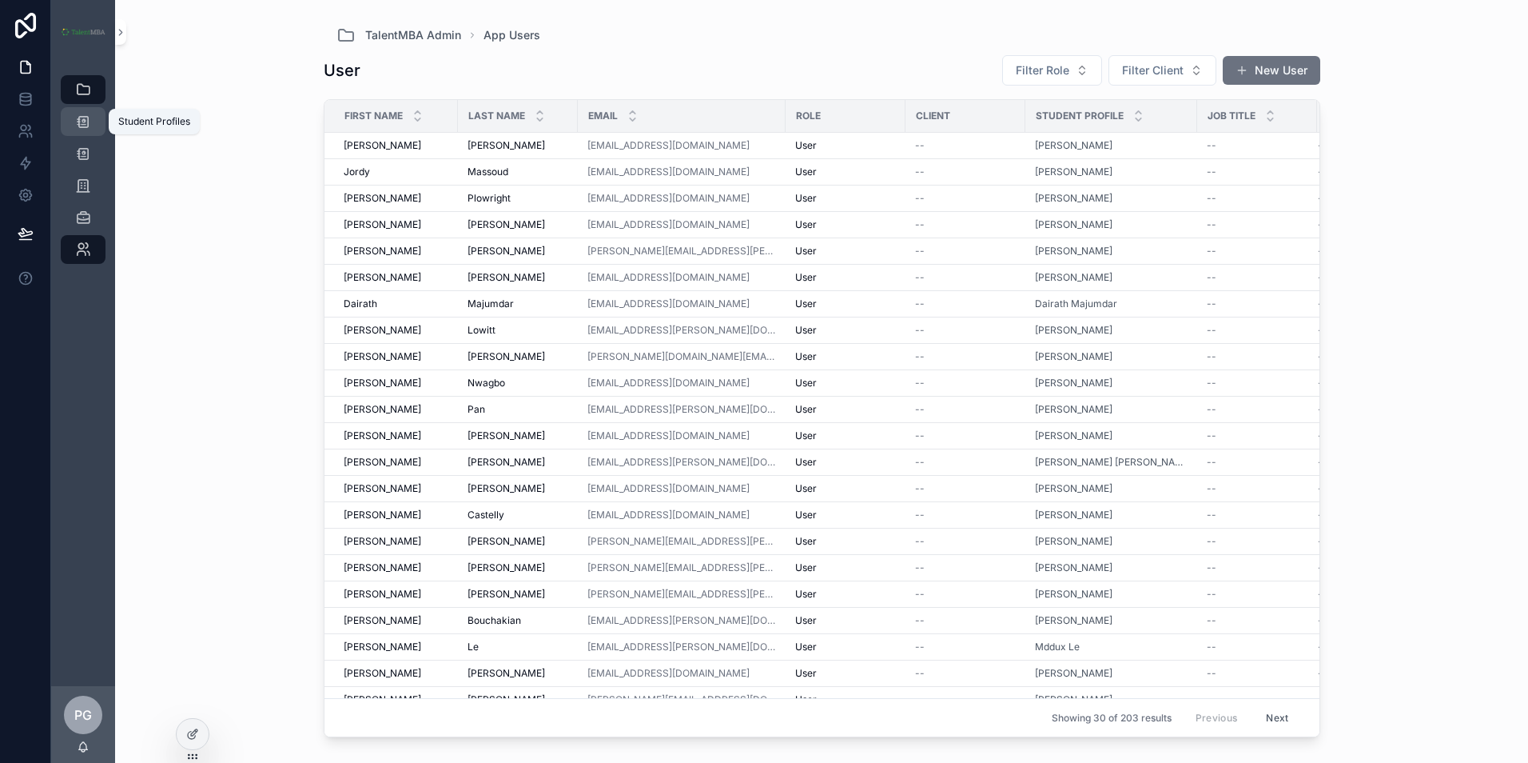
click at [92, 120] on div "Student Profiles" at bounding box center [83, 122] width 26 height 26
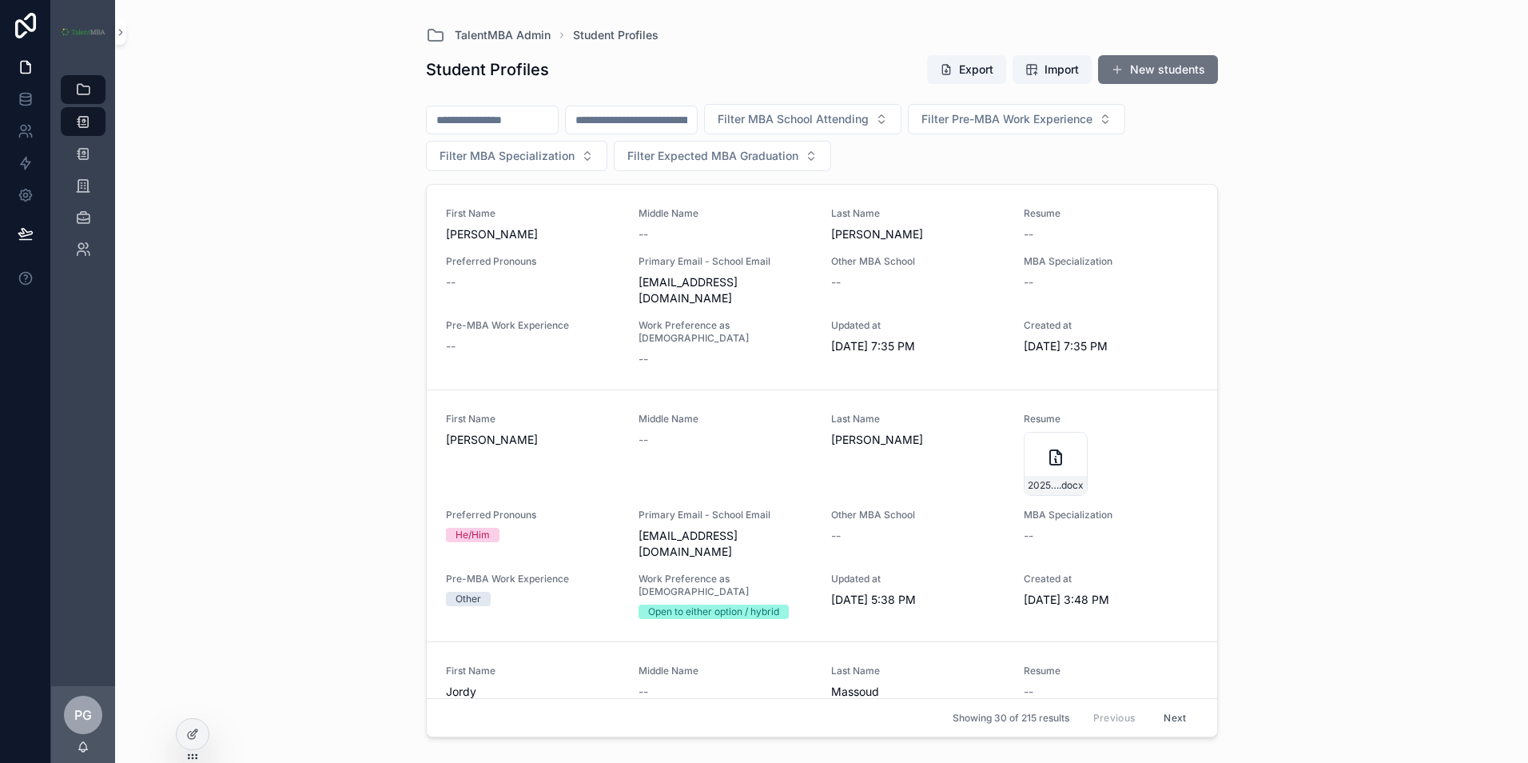
click at [87, 709] on span "PG" at bounding box center [83, 714] width 18 height 19
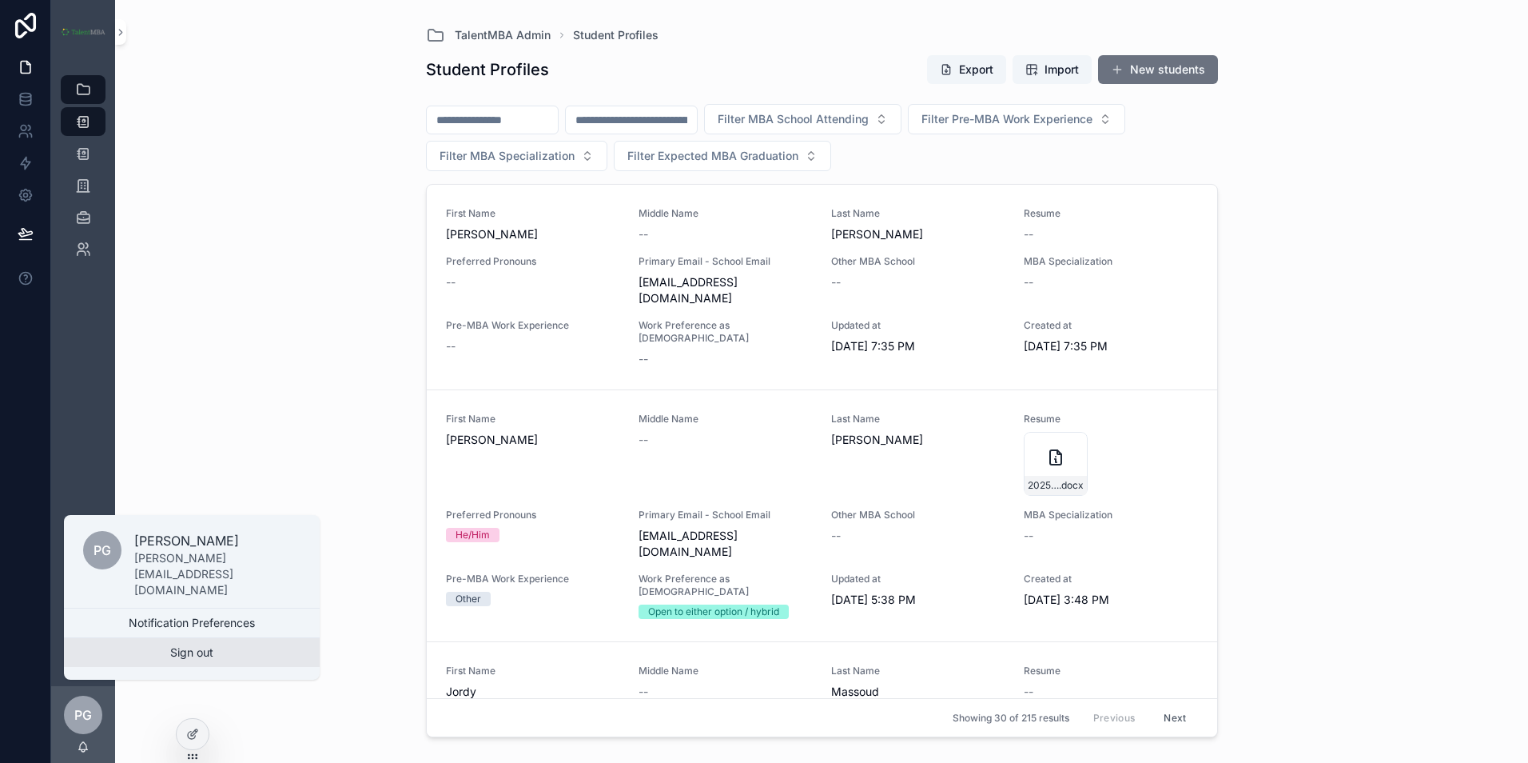
click at [159, 655] on button "Sign out" at bounding box center [192, 652] width 256 height 29
